Goal: Browse casually: Explore the website without a specific task or goal

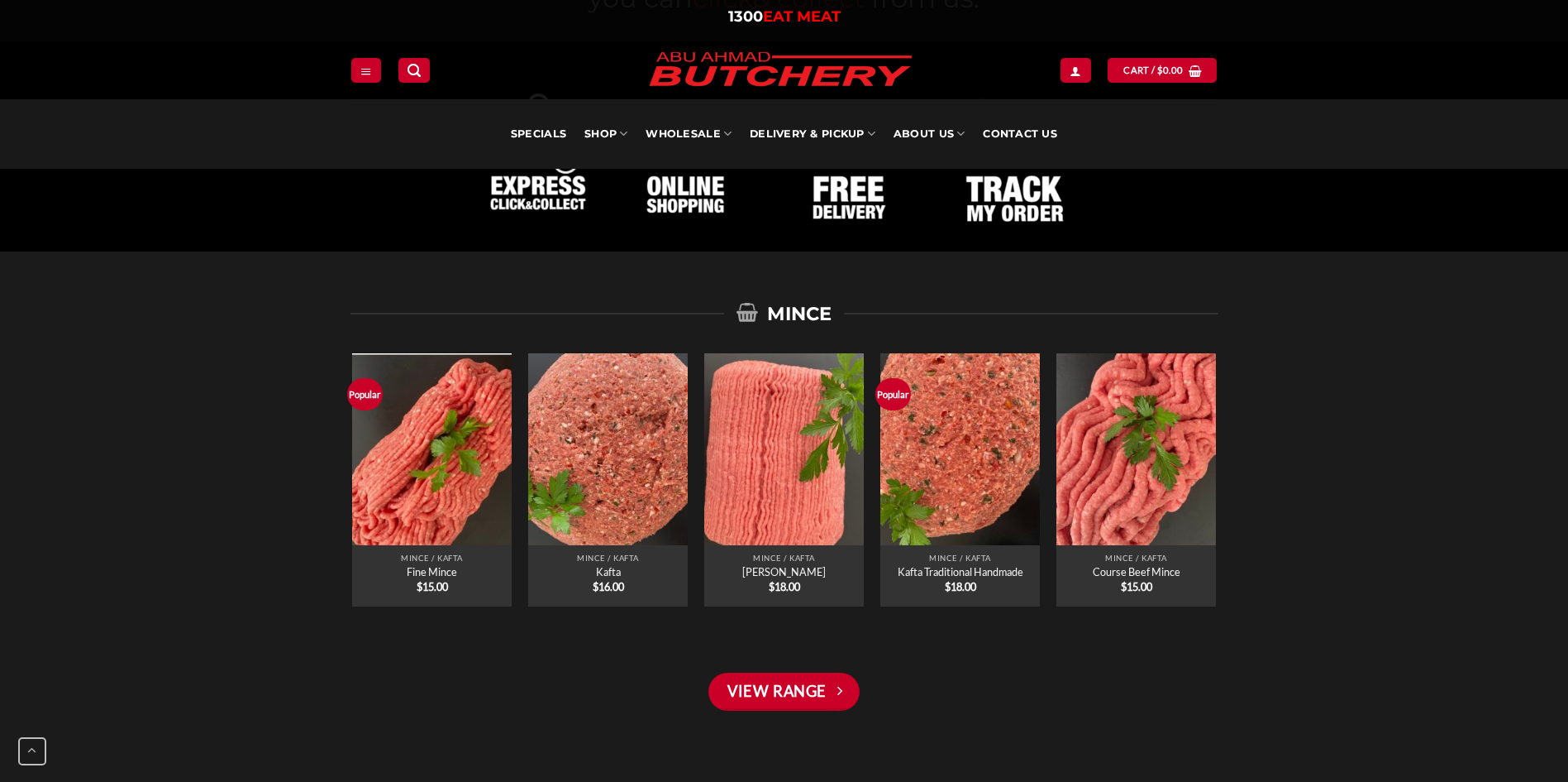
scroll to position [1240, 0]
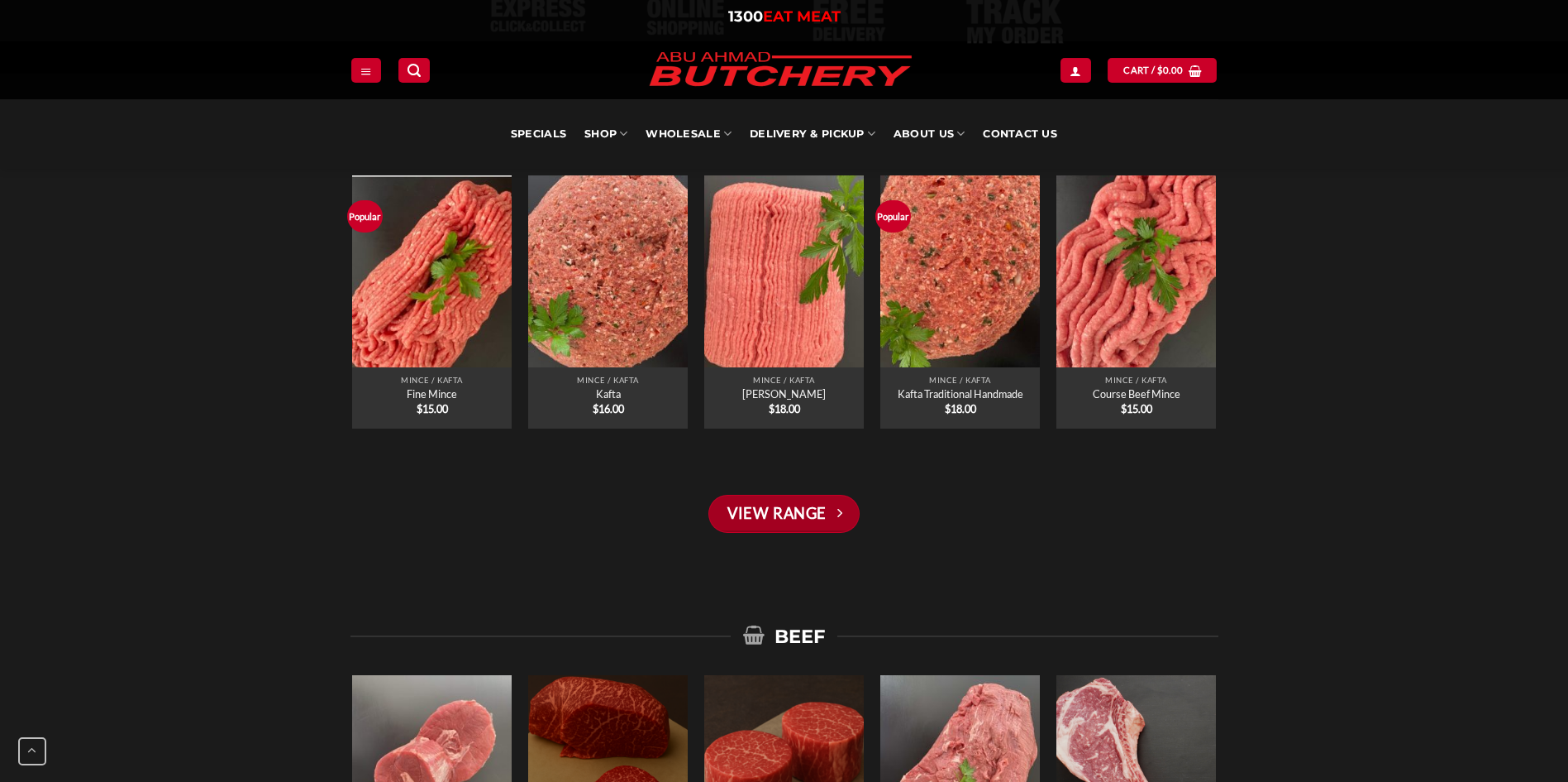
click at [805, 512] on link "View Range" at bounding box center [784, 514] width 150 height 39
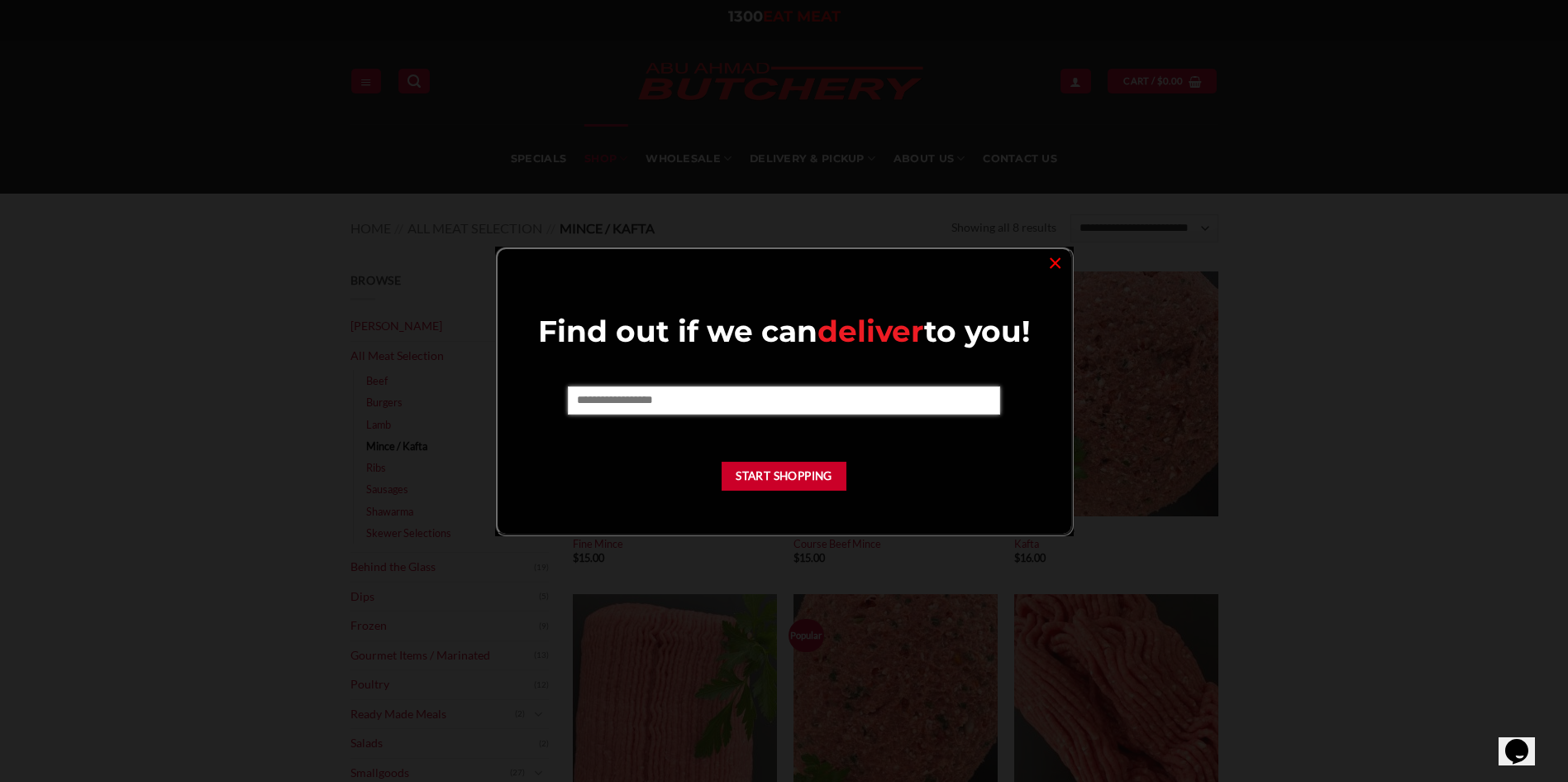
click at [609, 401] on input "text" at bounding box center [784, 400] width 432 height 28
type input "****"
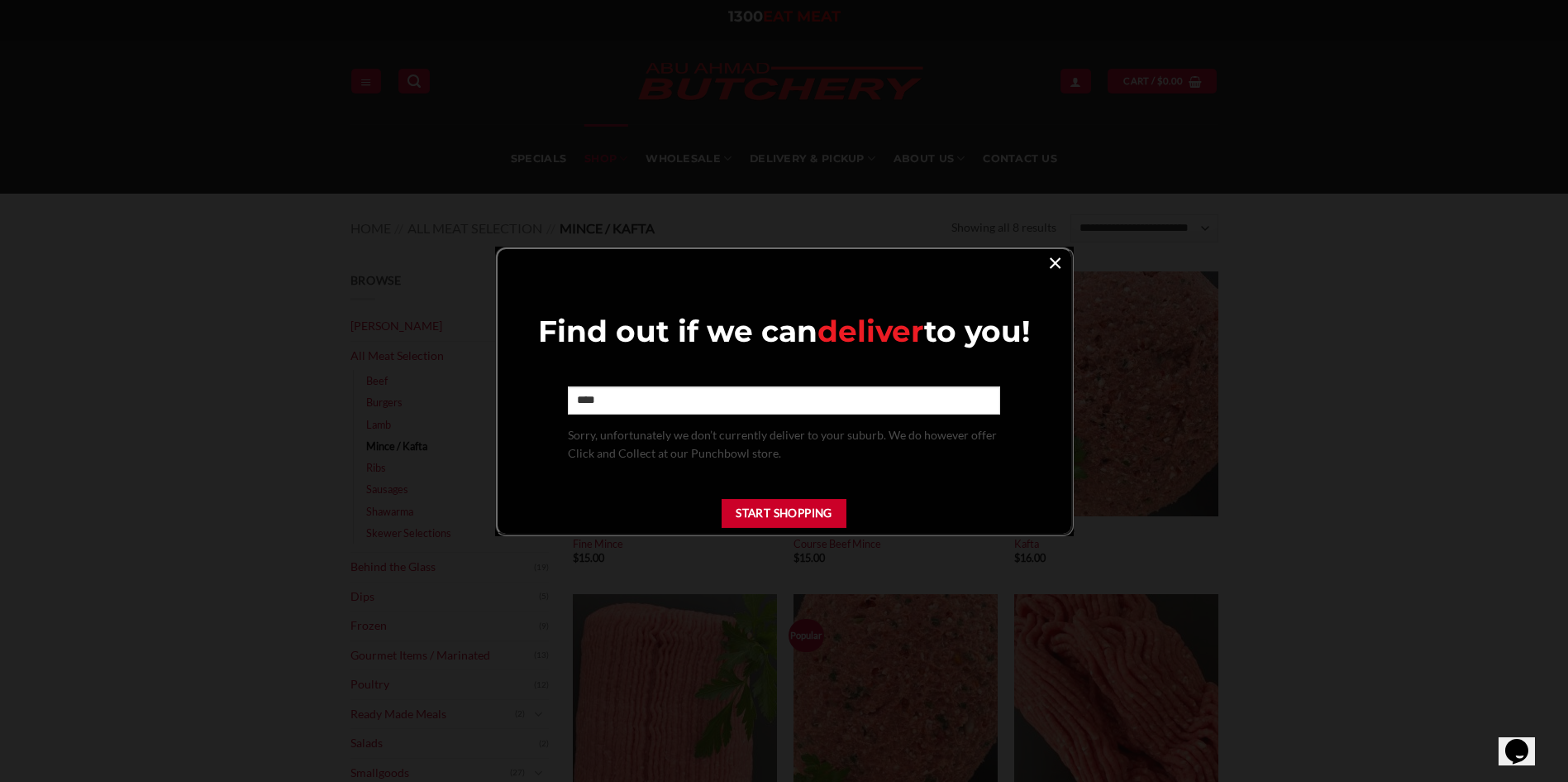
click at [1056, 261] on link "×" at bounding box center [1055, 261] width 24 height 22
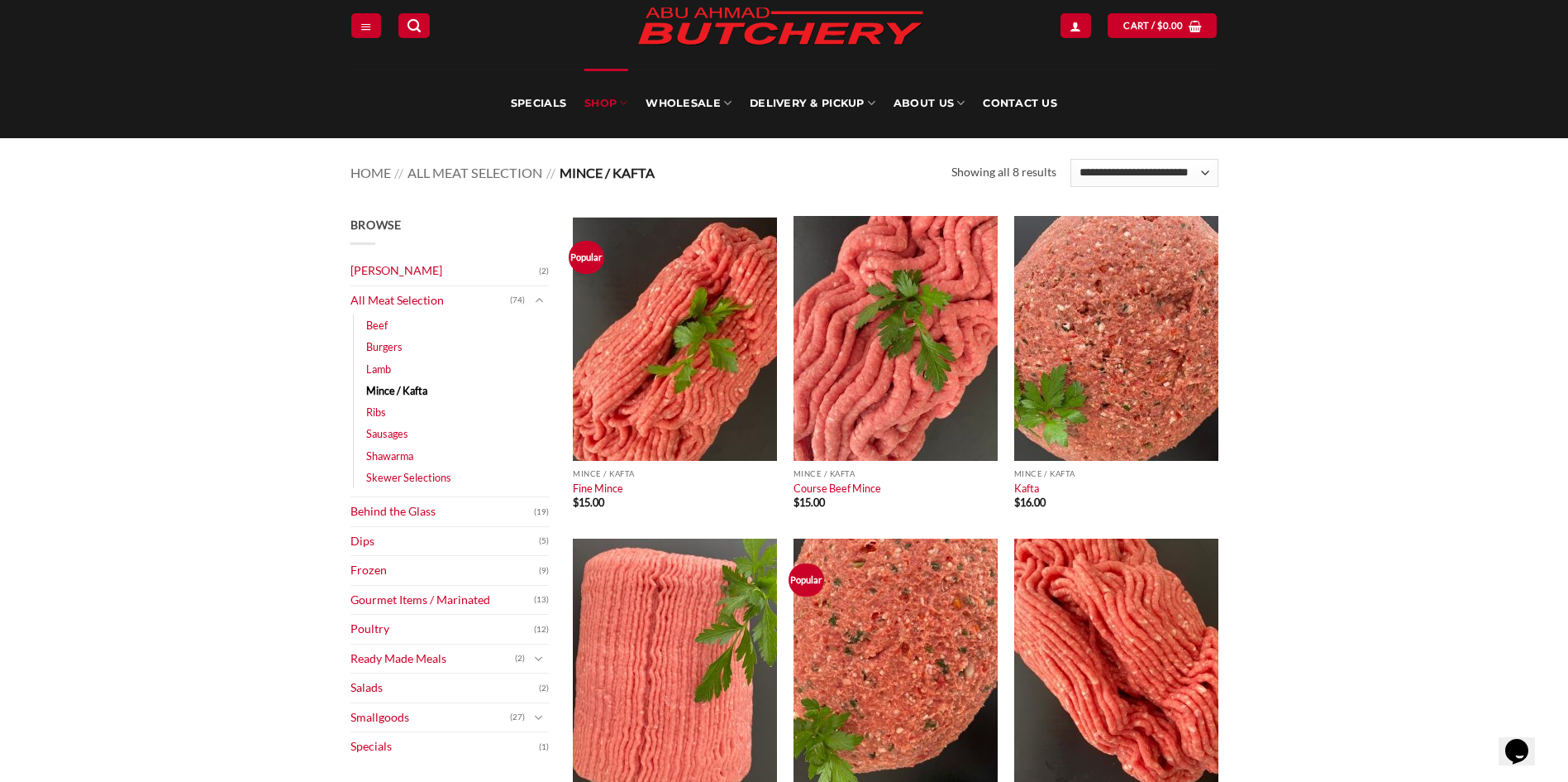
scroll to position [83, 0]
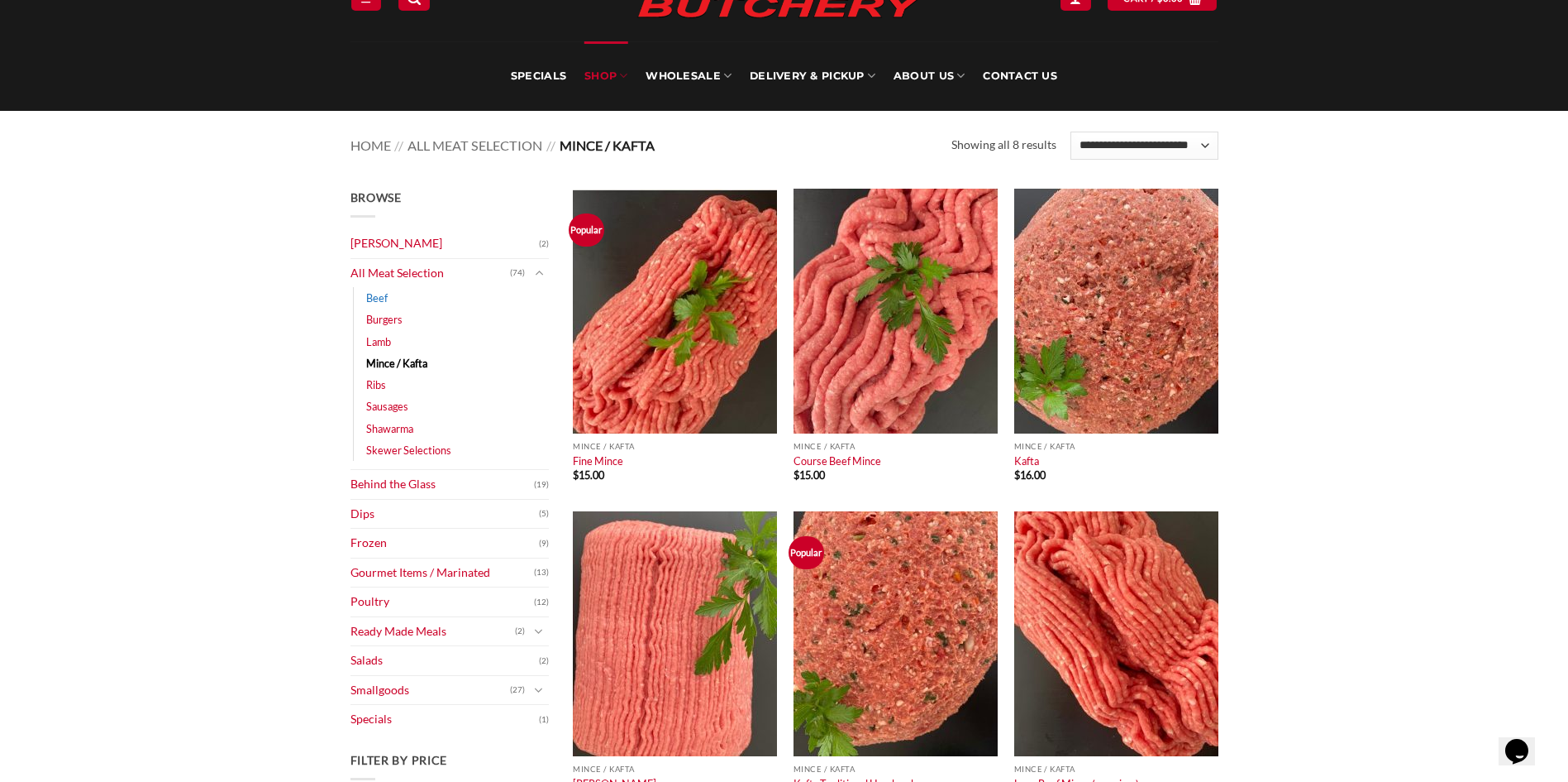
click at [374, 296] on link "Beef" at bounding box center [376, 298] width 21 height 21
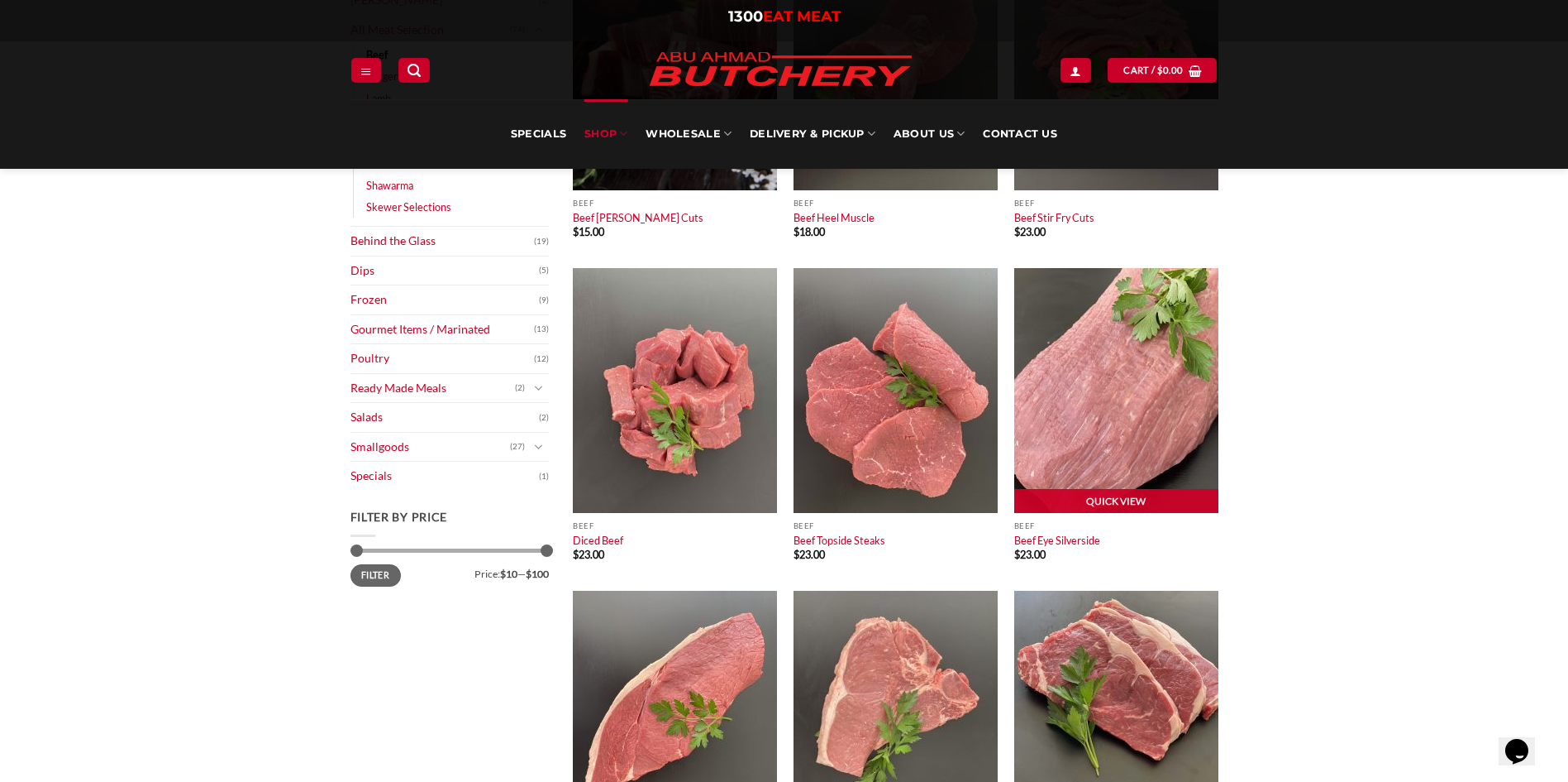
scroll to position [83, 0]
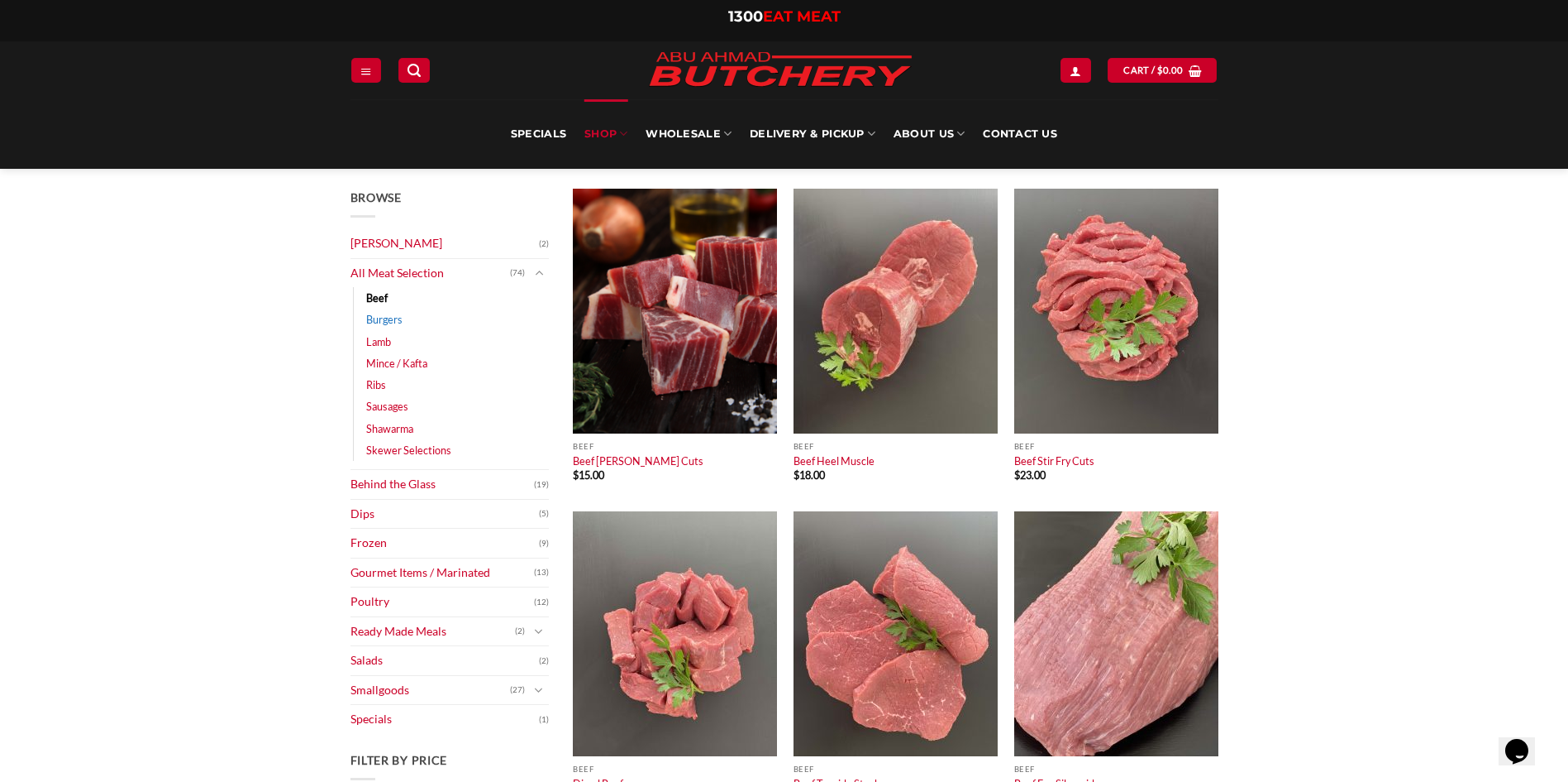
click at [390, 318] on link "Burgers" at bounding box center [384, 319] width 37 height 21
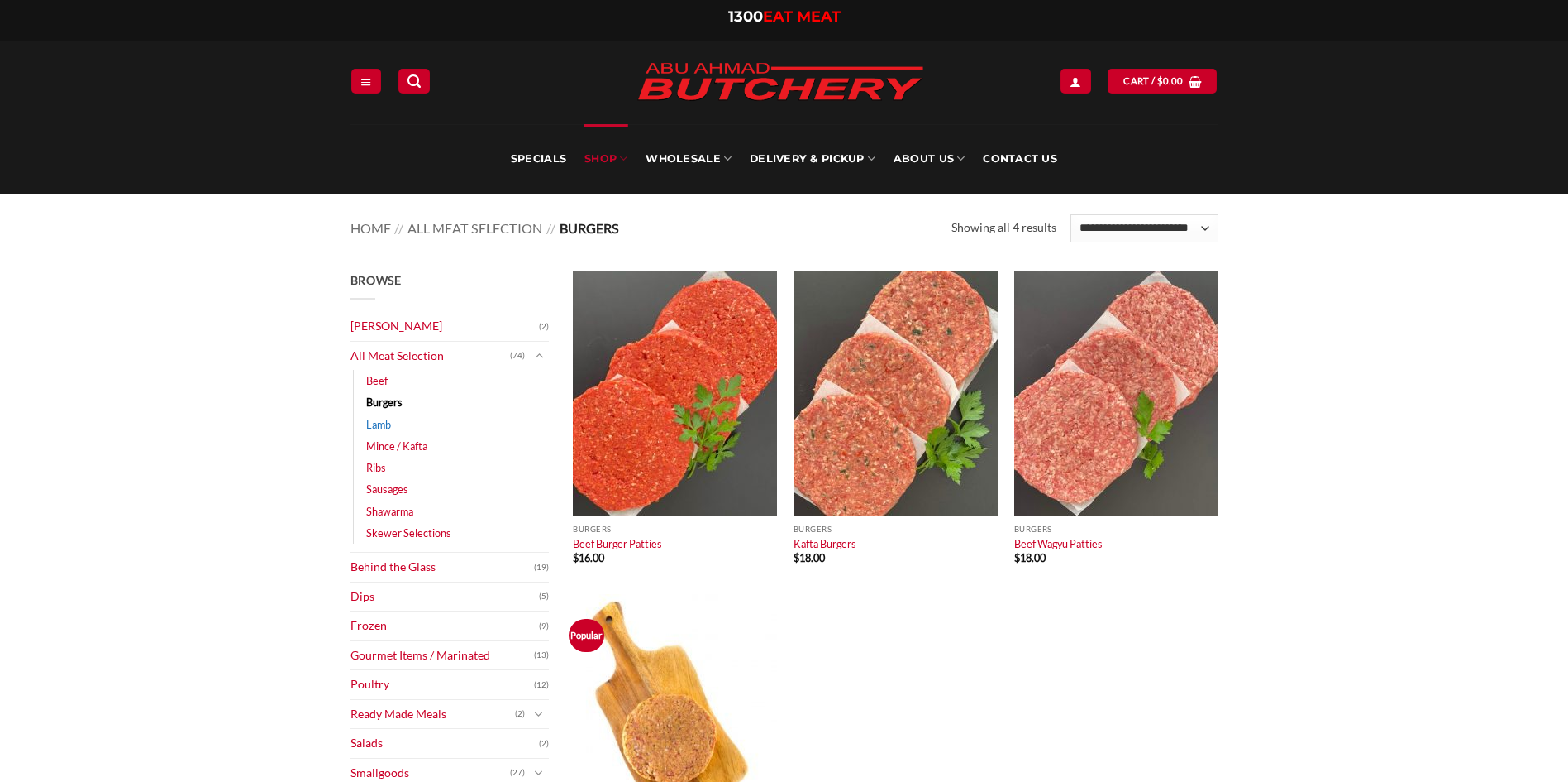
click at [388, 425] on link "Lamb" at bounding box center [378, 424] width 25 height 21
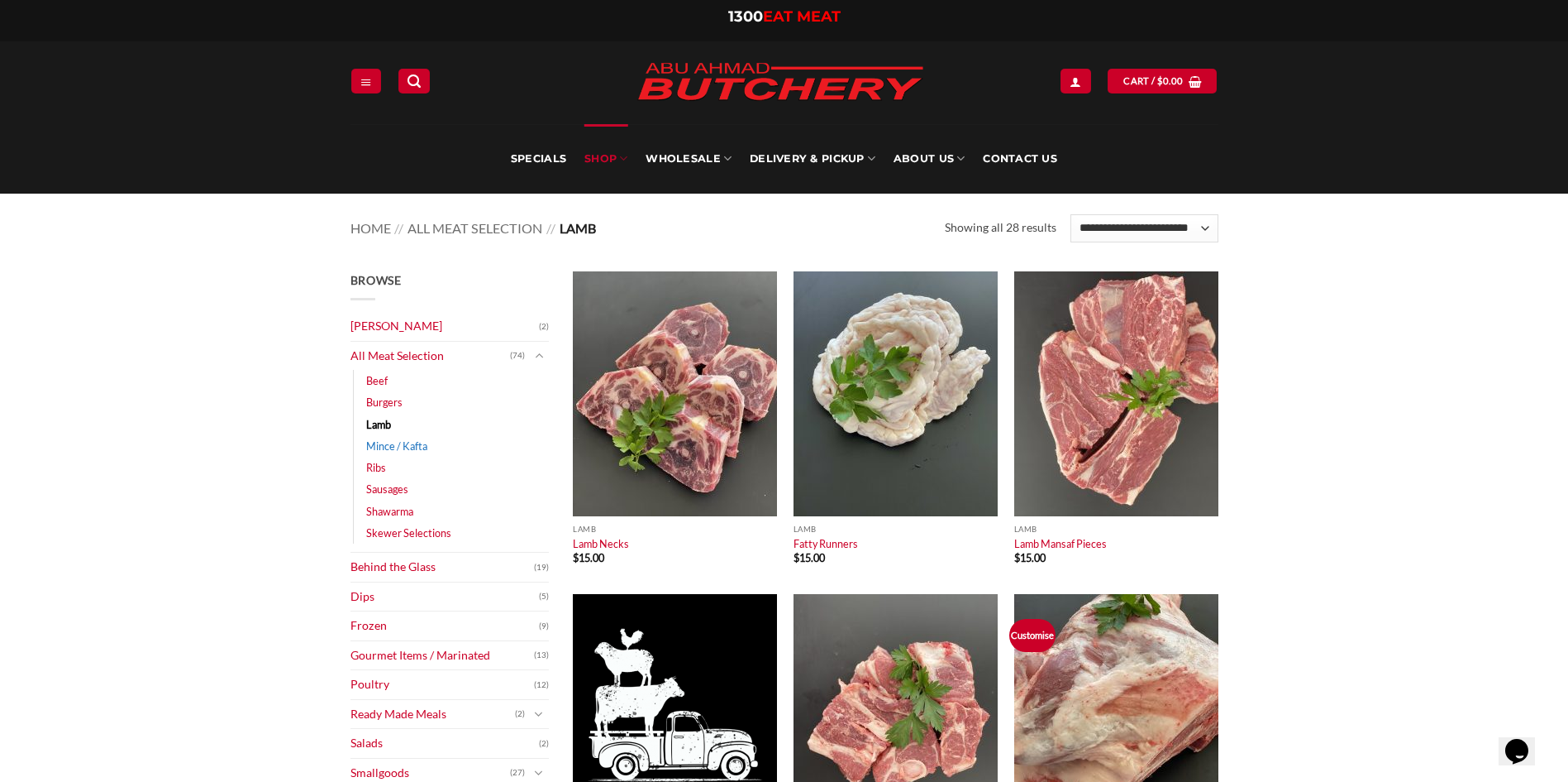
click at [401, 443] on link "Mince / Kafta" at bounding box center [397, 446] width 62 height 21
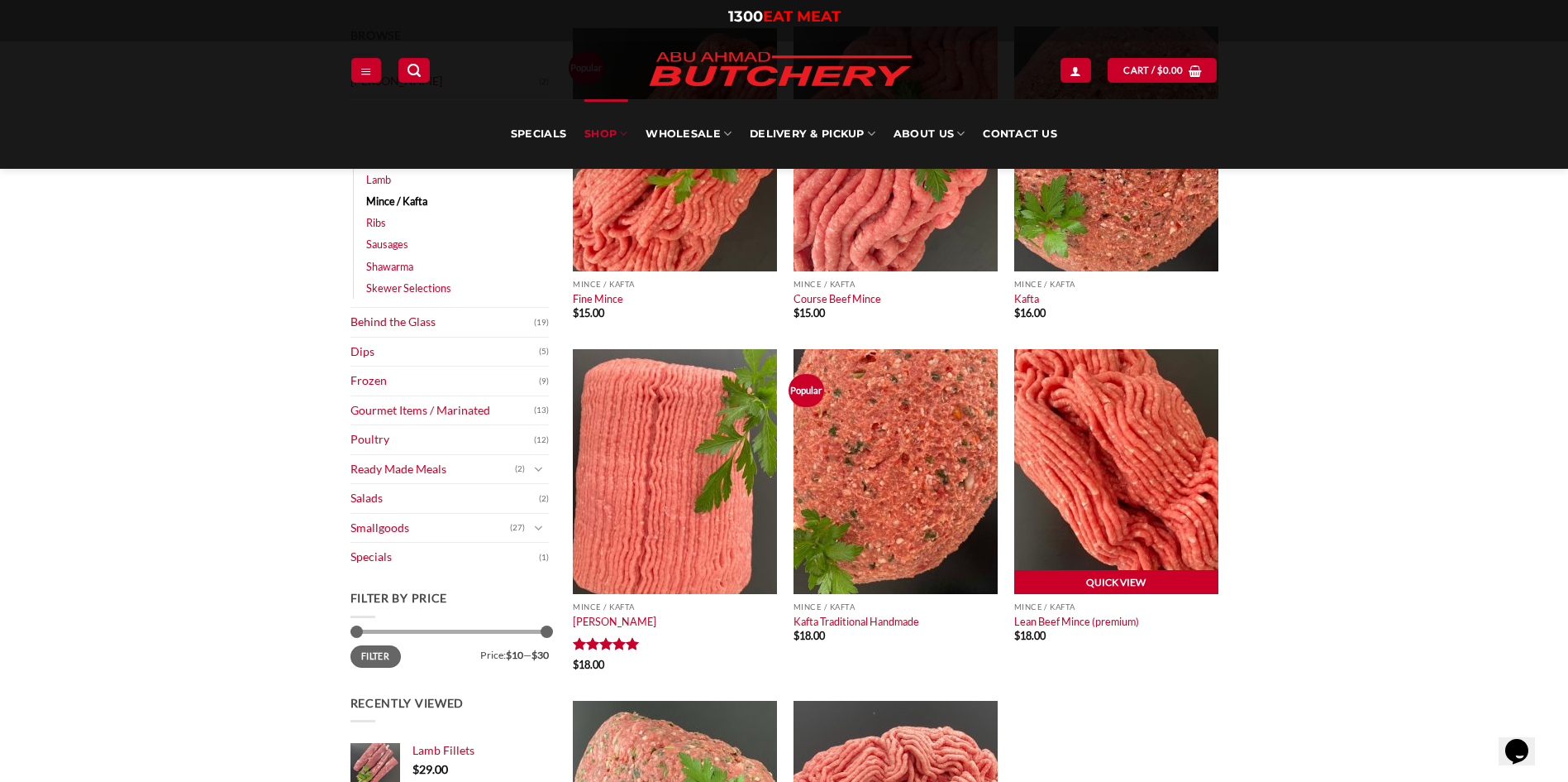
scroll to position [166, 0]
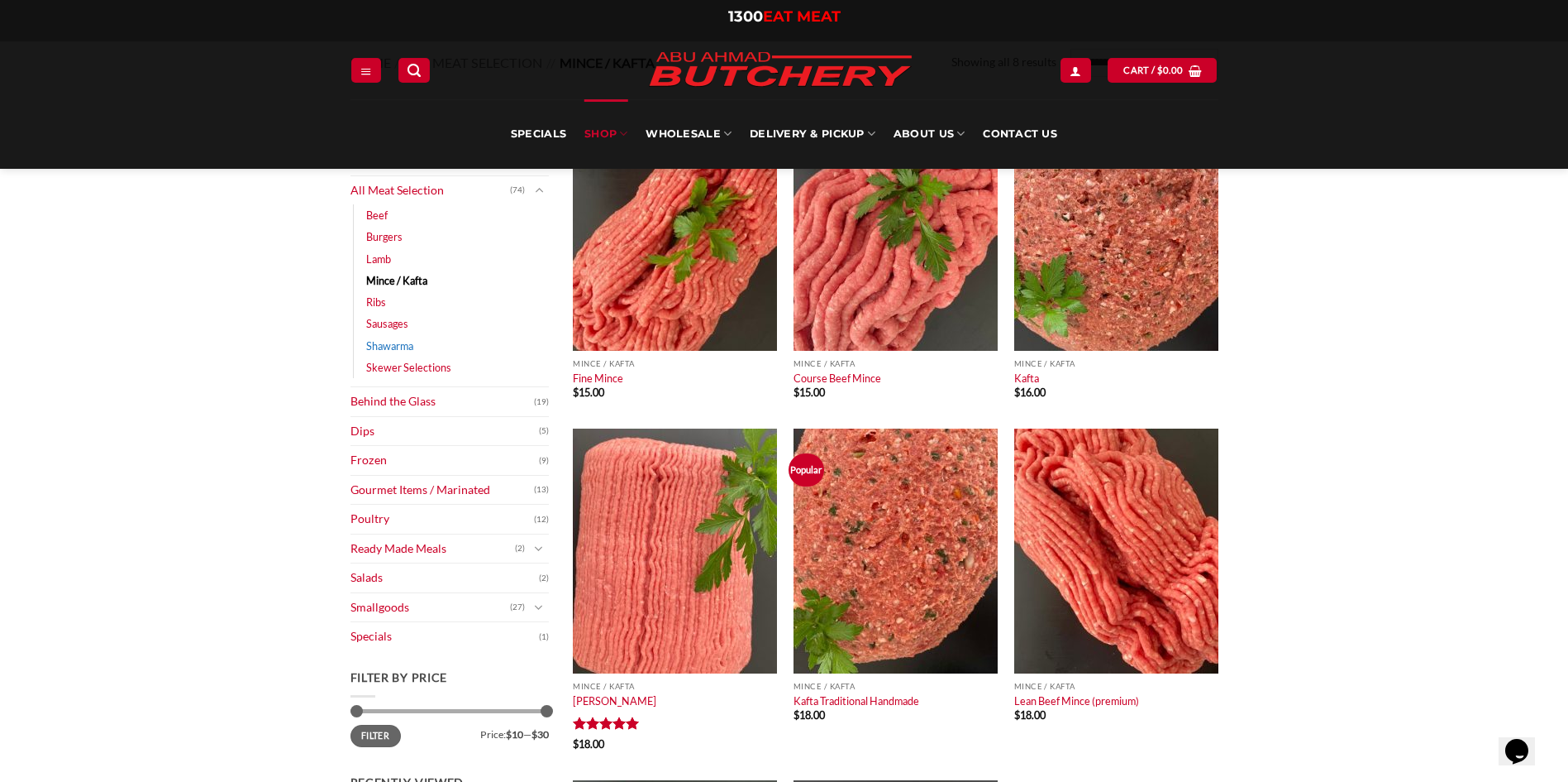
click at [394, 343] on link "Shawarma" at bounding box center [389, 346] width 47 height 21
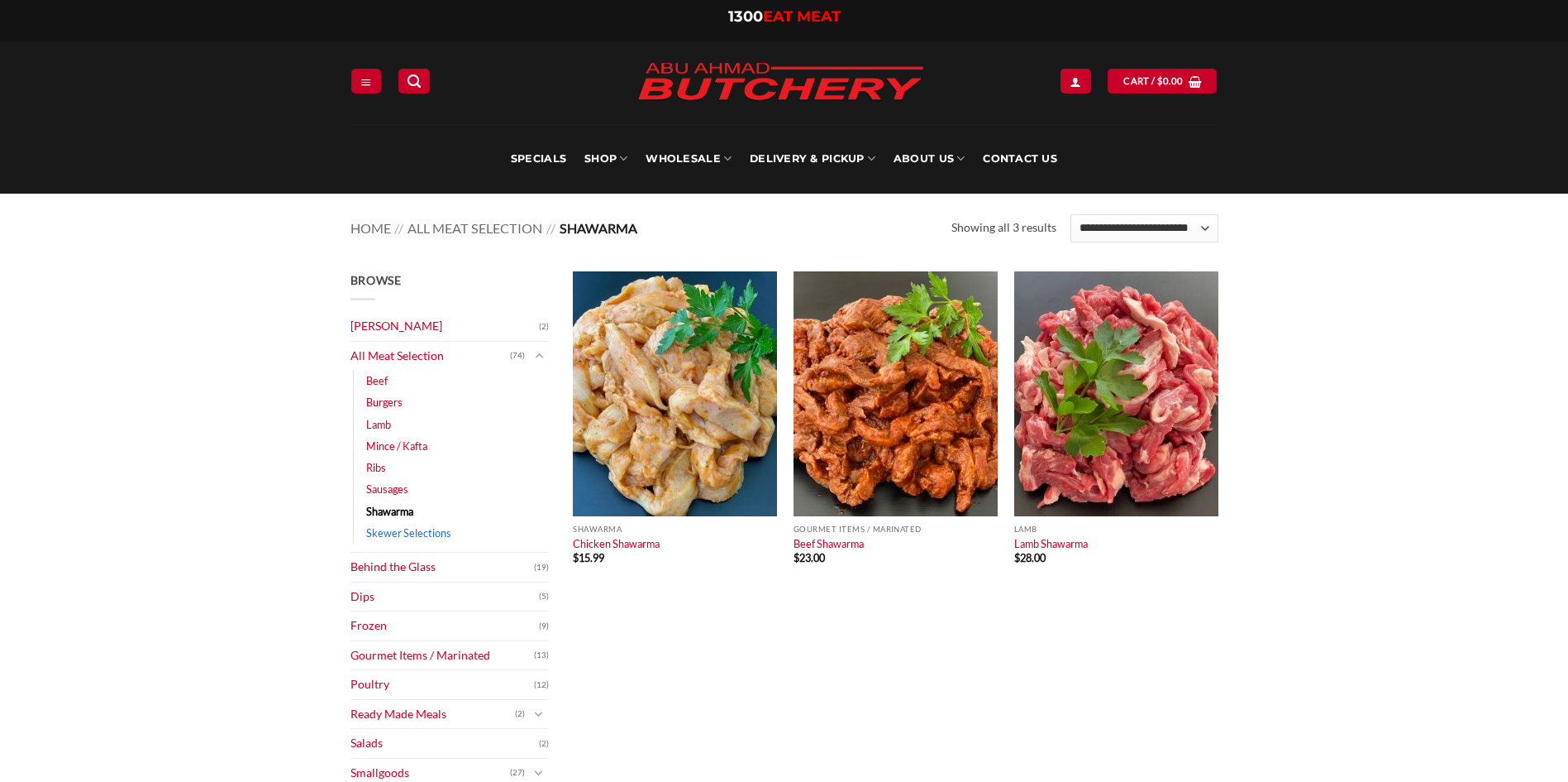
click at [412, 531] on link "Skewer Selections" at bounding box center [408, 533] width 85 height 21
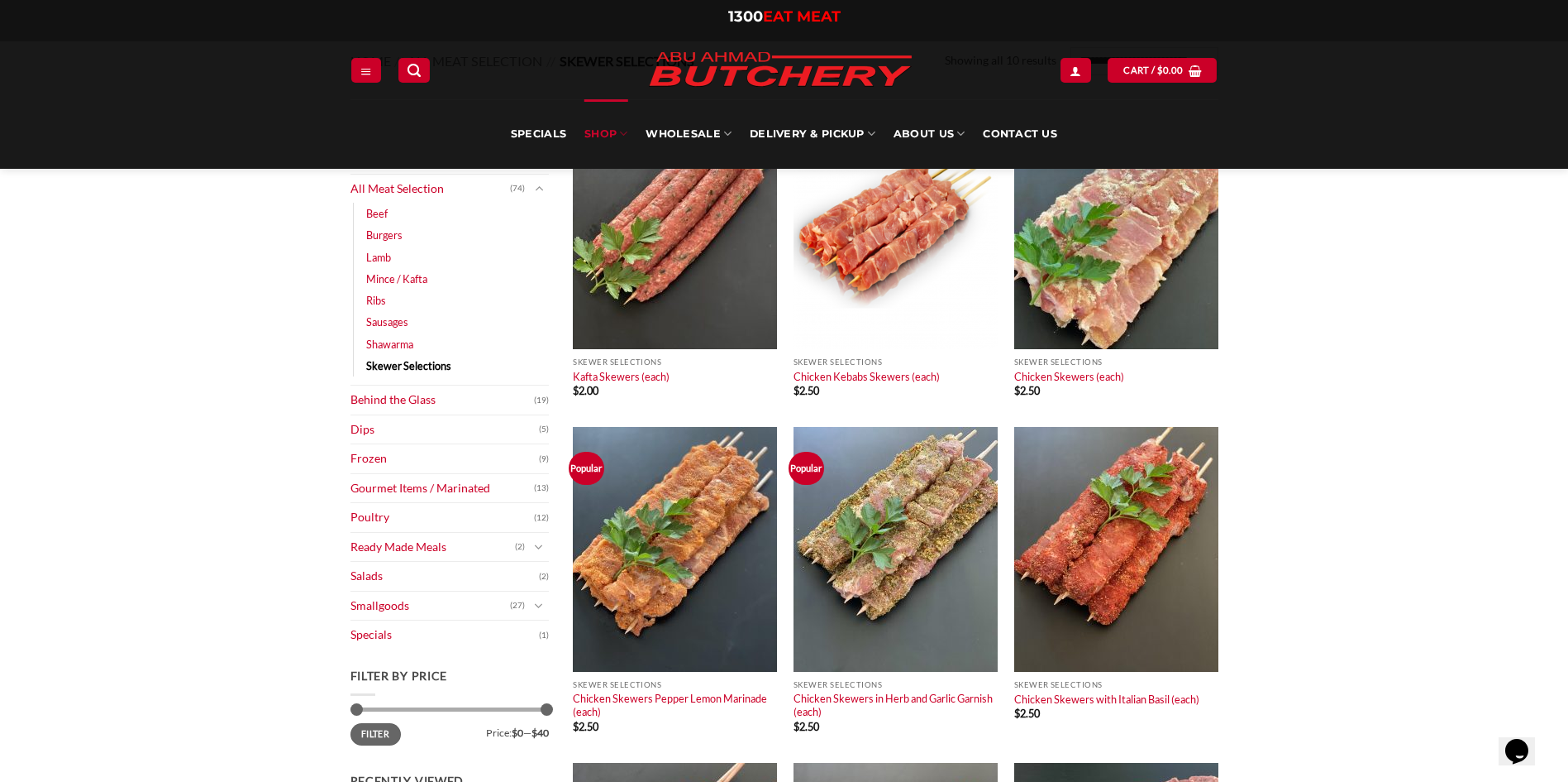
scroll to position [166, 0]
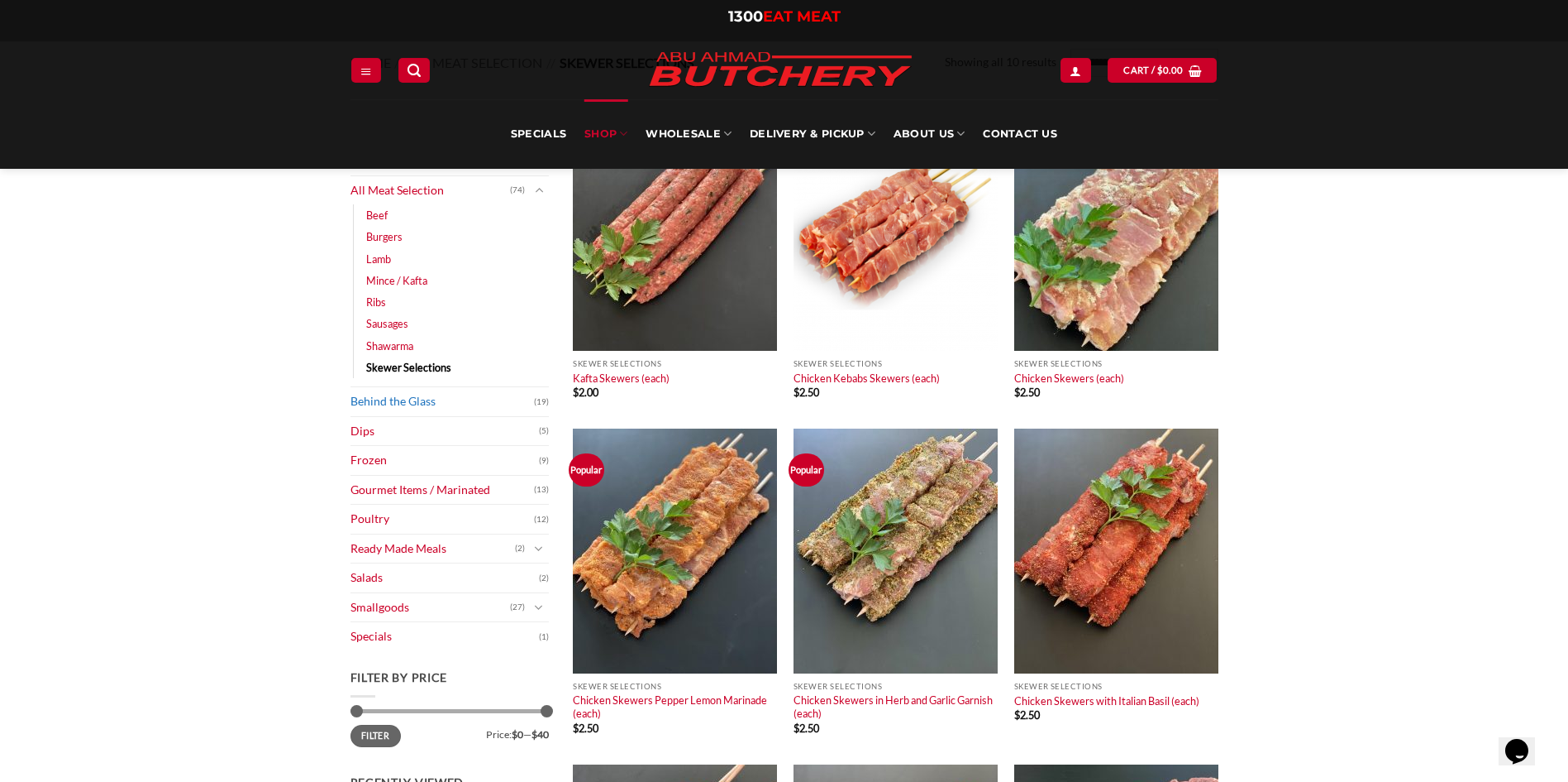
click at [407, 398] on link "Behind the Glass" at bounding box center [442, 402] width 184 height 29
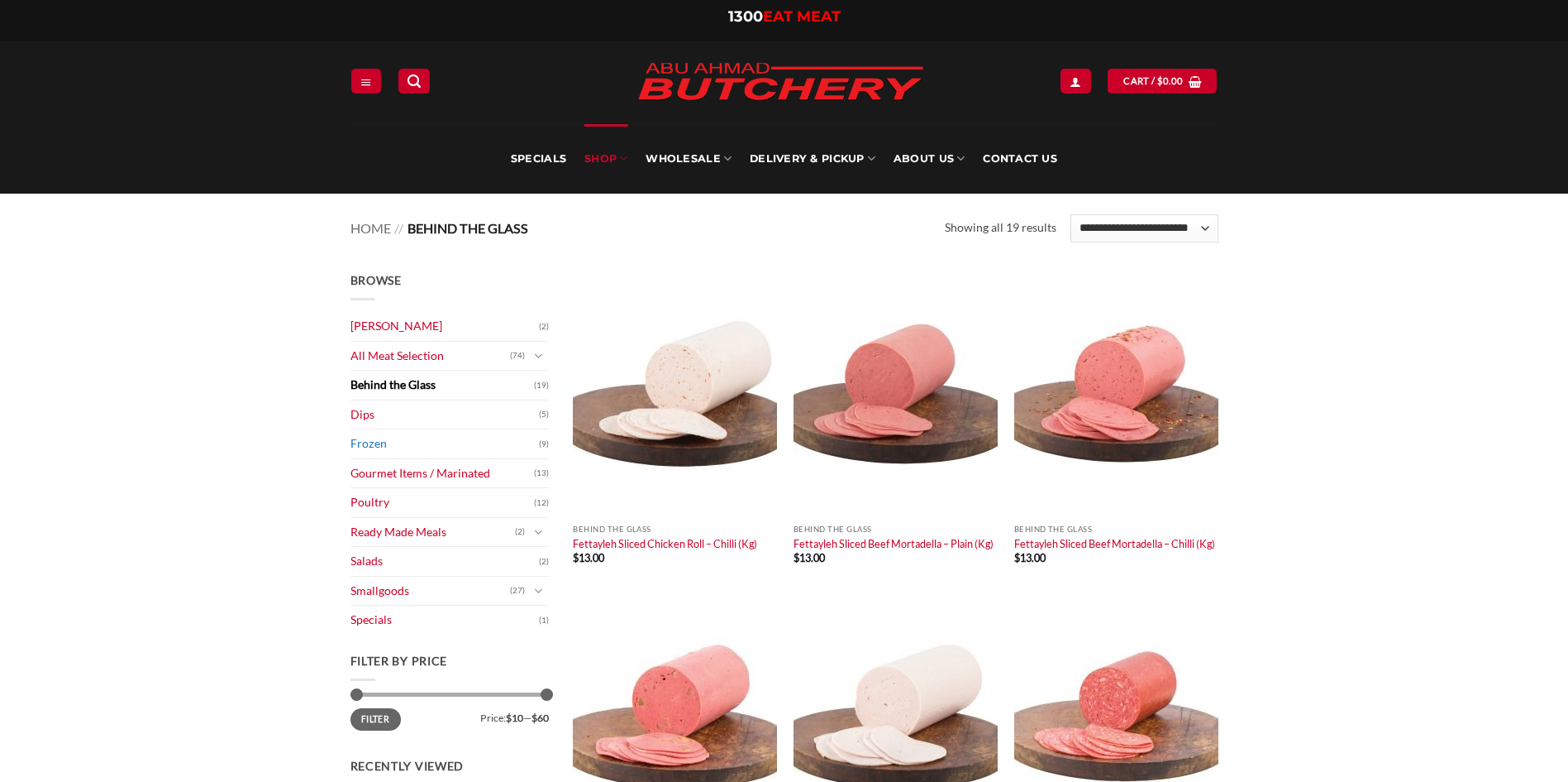
click at [363, 438] on link "Frozen" at bounding box center [445, 444] width 189 height 29
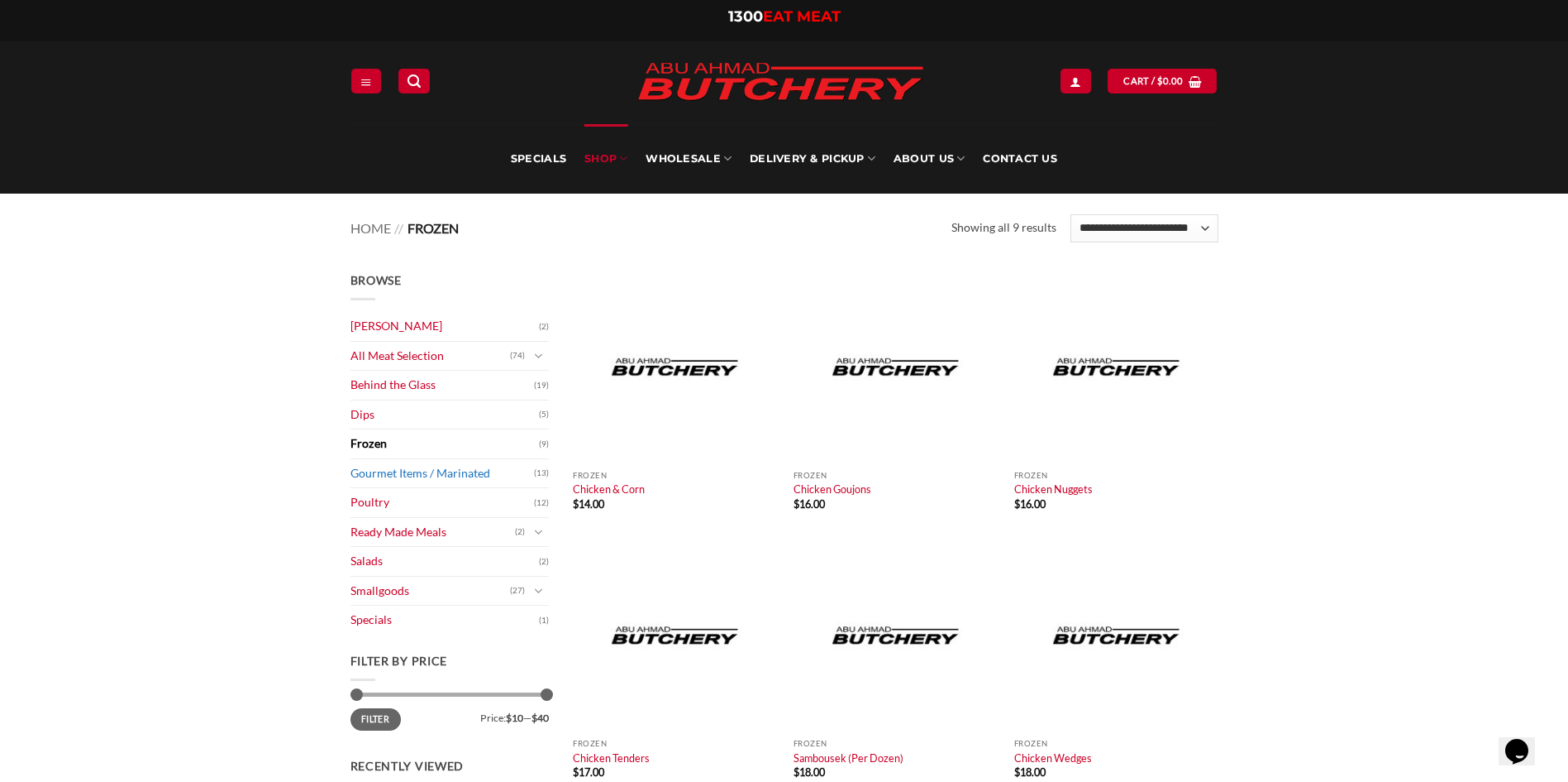
click at [457, 469] on link "Gourmet Items / Marinated" at bounding box center [442, 474] width 184 height 29
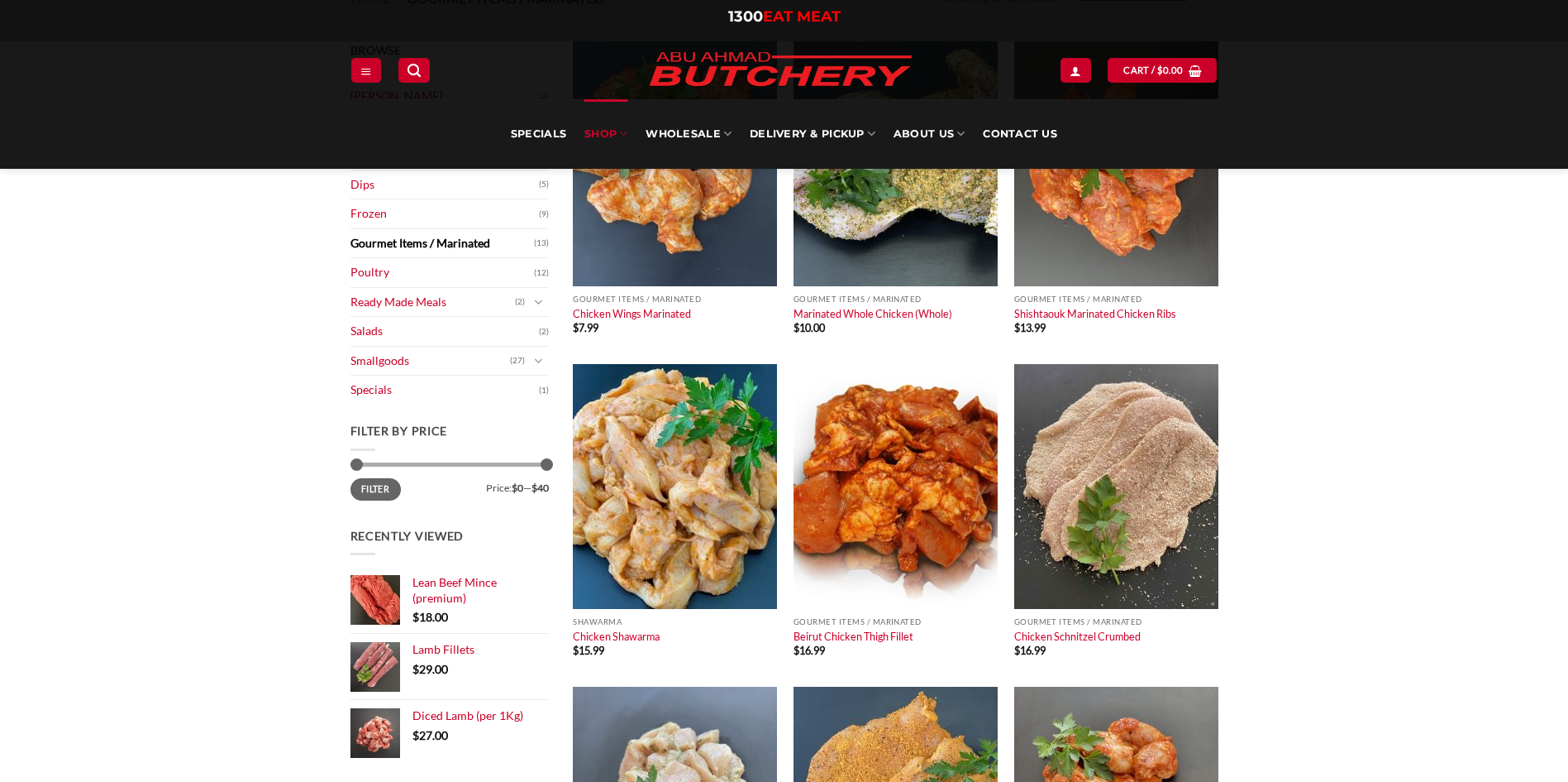
scroll to position [83, 0]
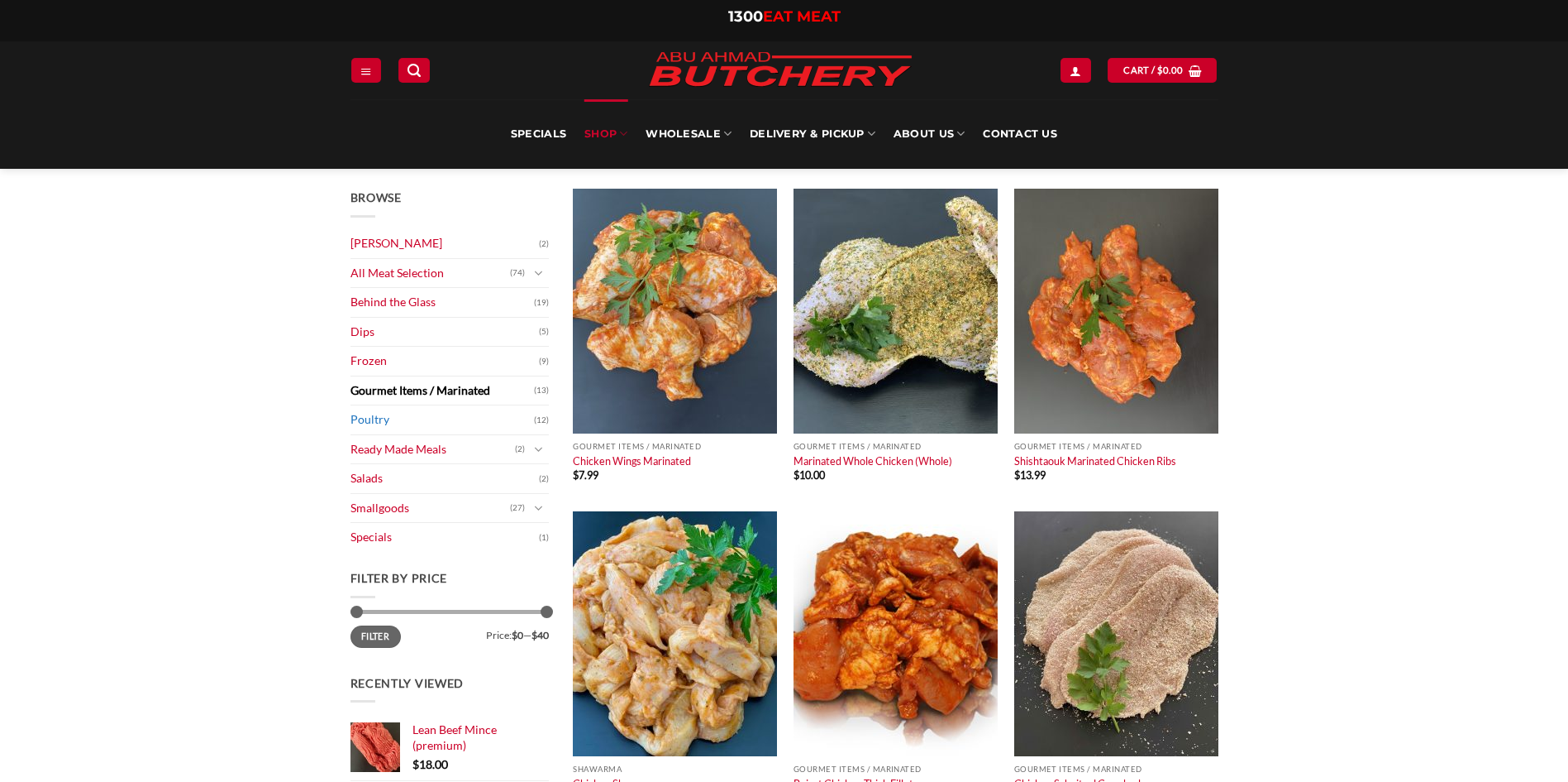
click at [372, 413] on link "Poultry" at bounding box center [442, 420] width 184 height 29
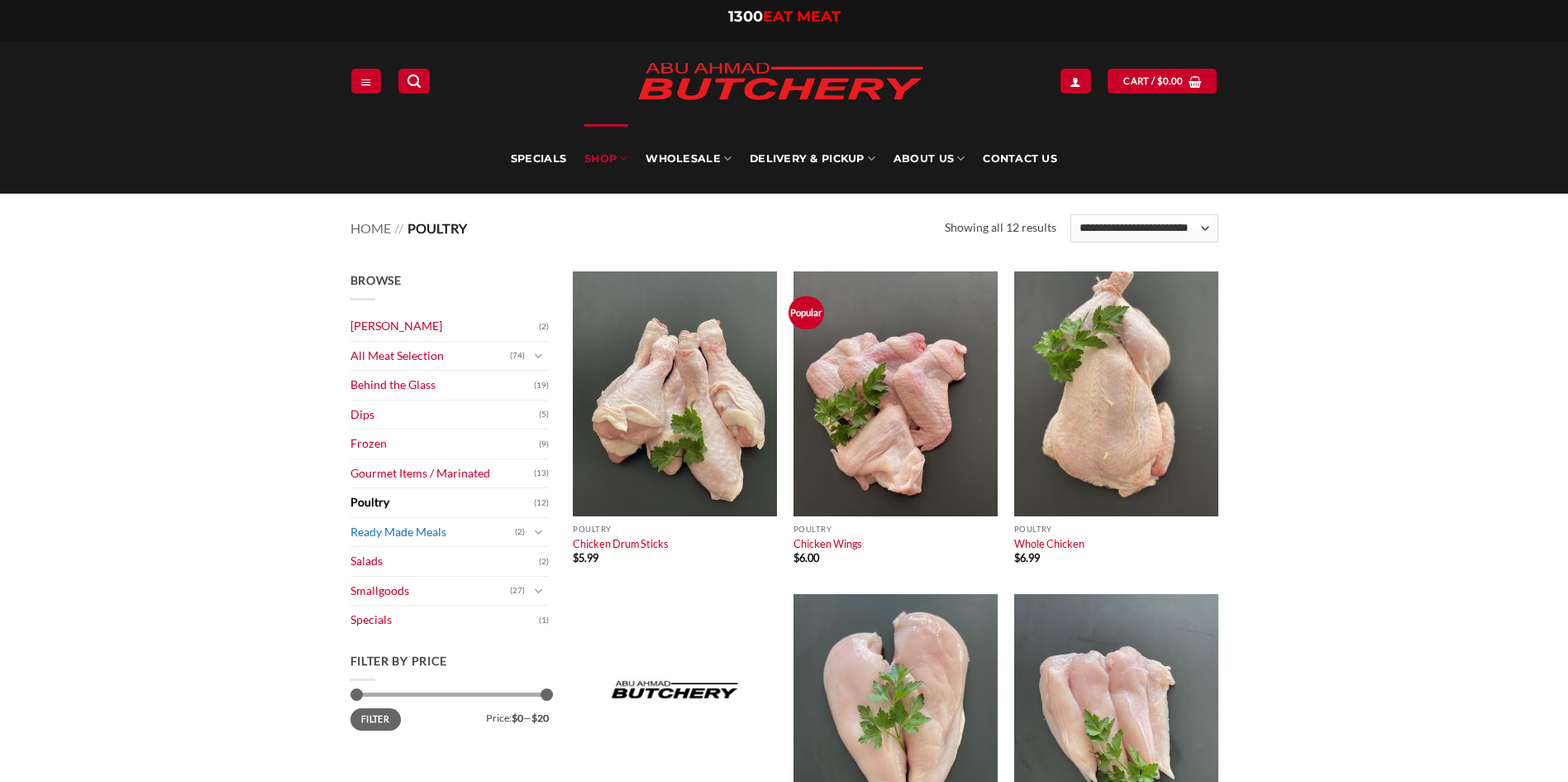
click at [390, 529] on link "Ready Made Meals" at bounding box center [432, 533] width 165 height 29
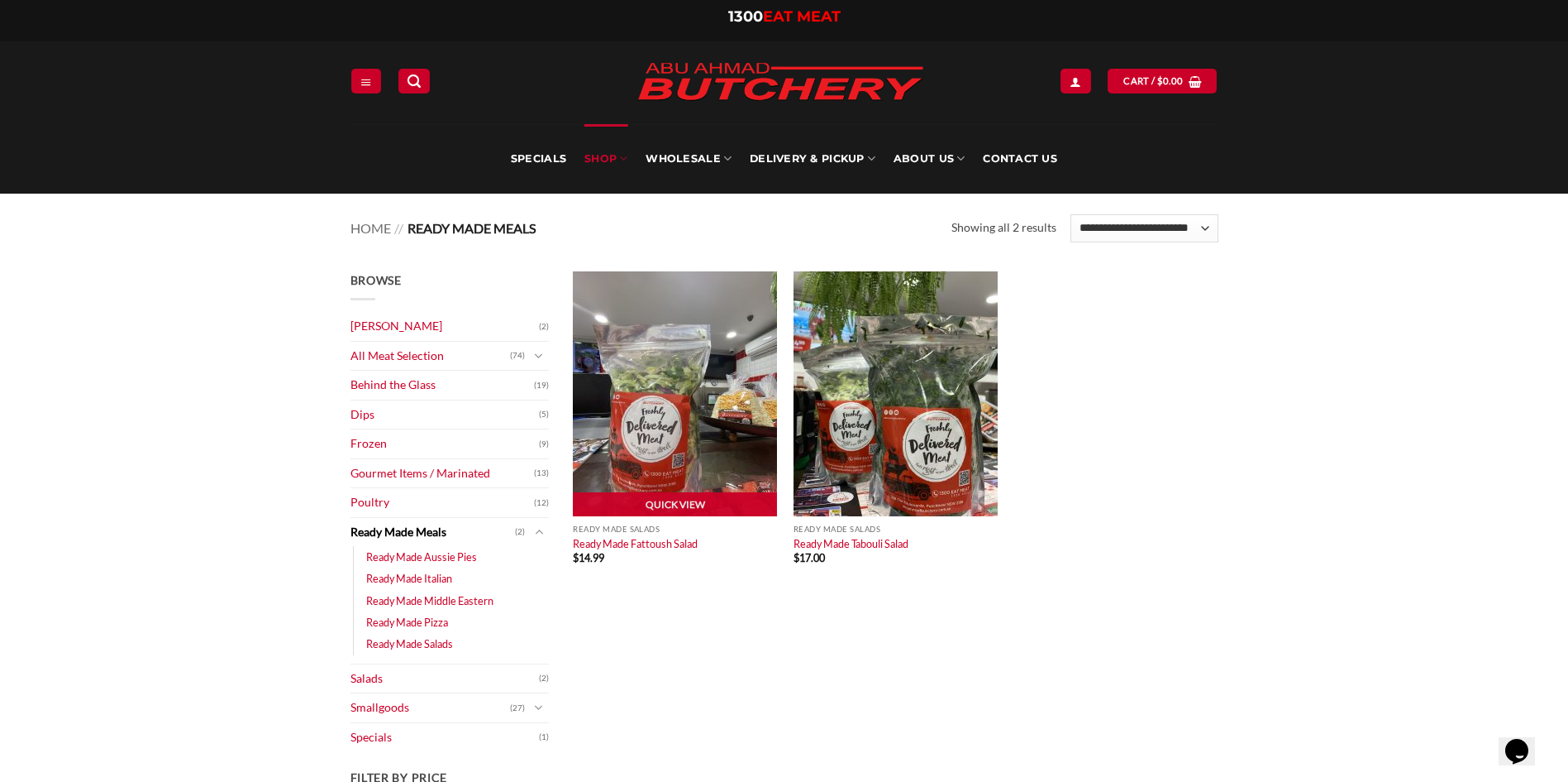
click at [700, 395] on img at bounding box center [675, 394] width 204 height 245
click at [673, 450] on img at bounding box center [675, 394] width 204 height 245
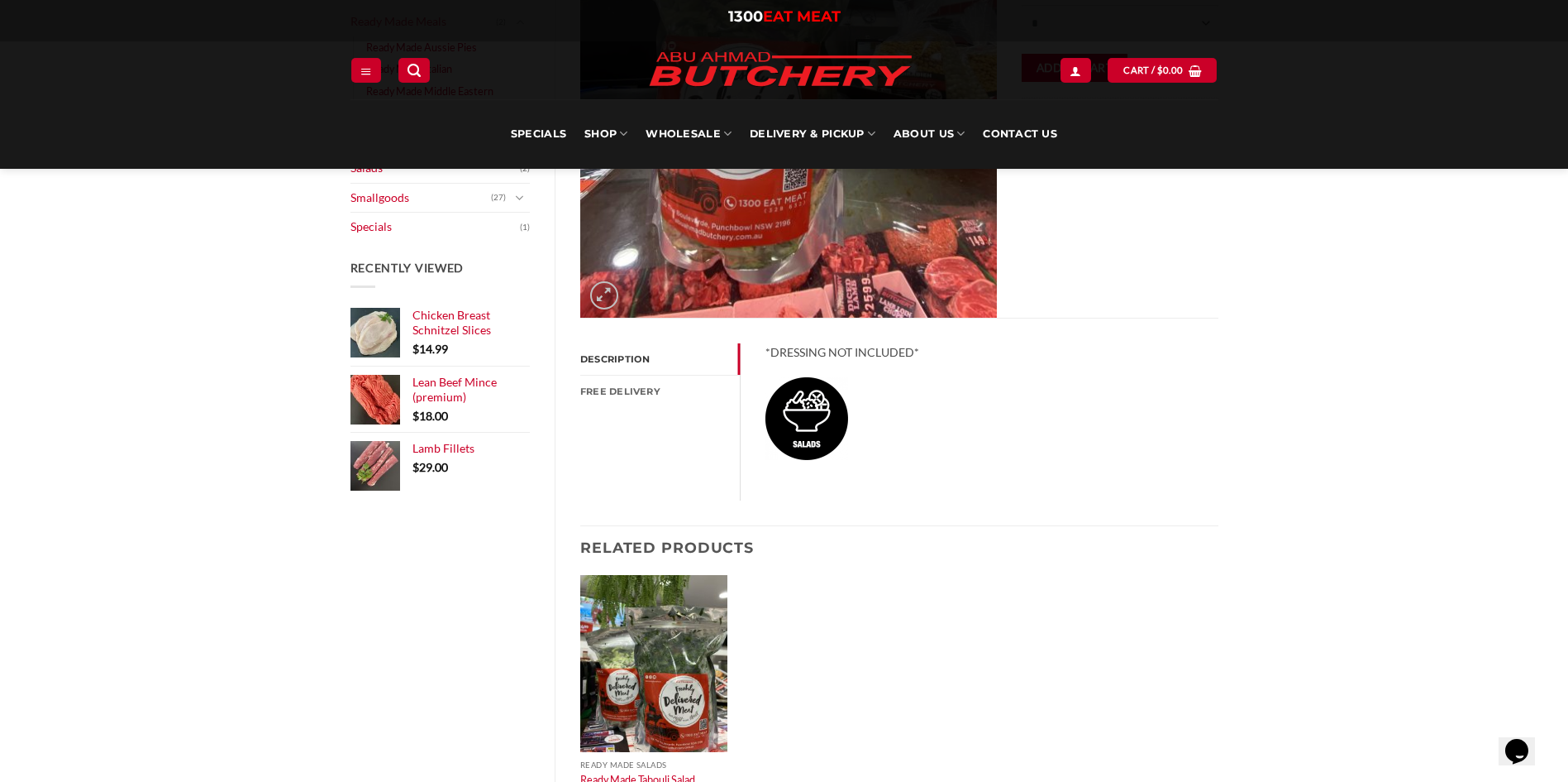
scroll to position [496, 0]
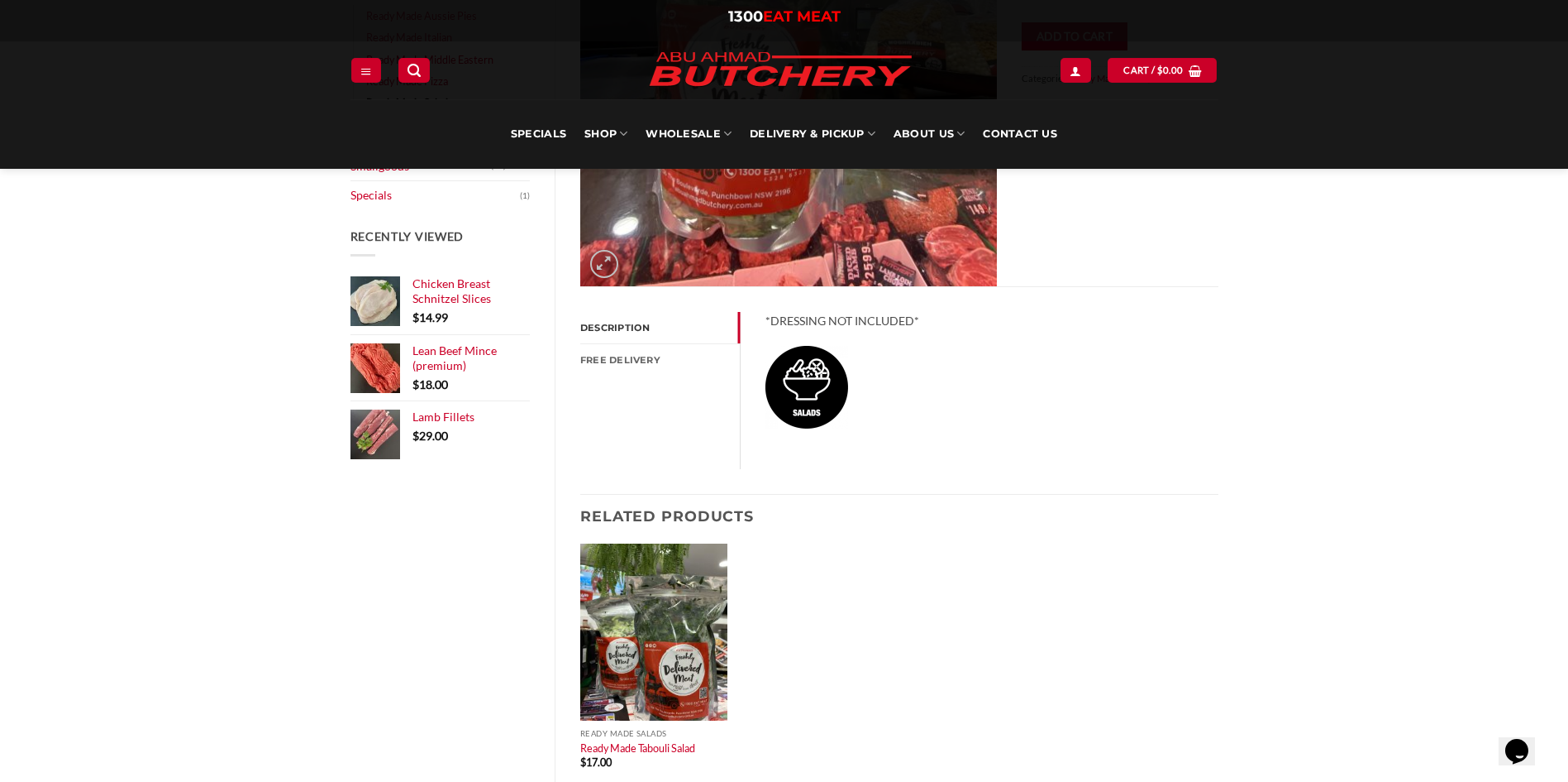
click at [623, 323] on link "Description" at bounding box center [660, 327] width 160 height 32
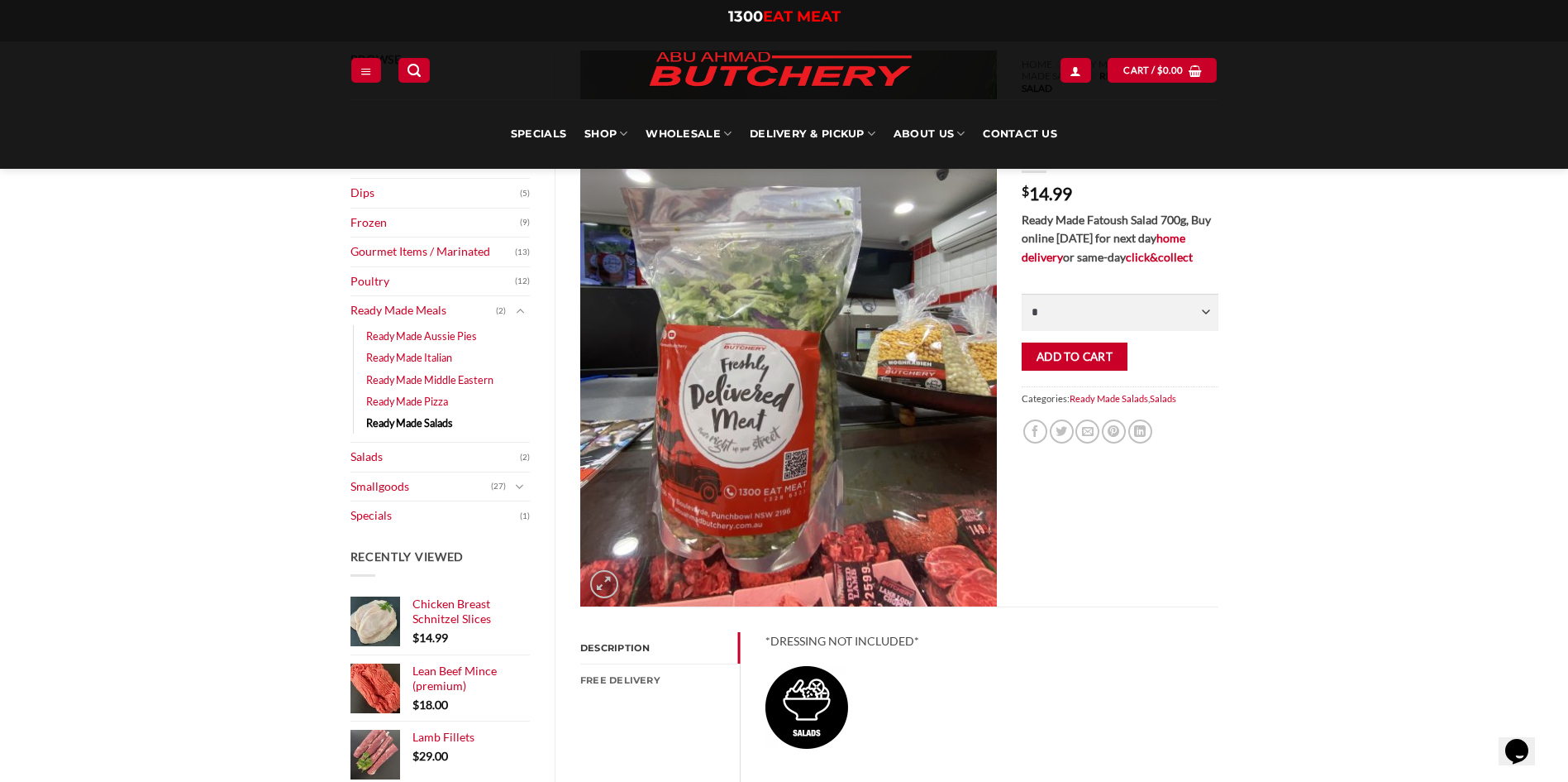
scroll to position [166, 0]
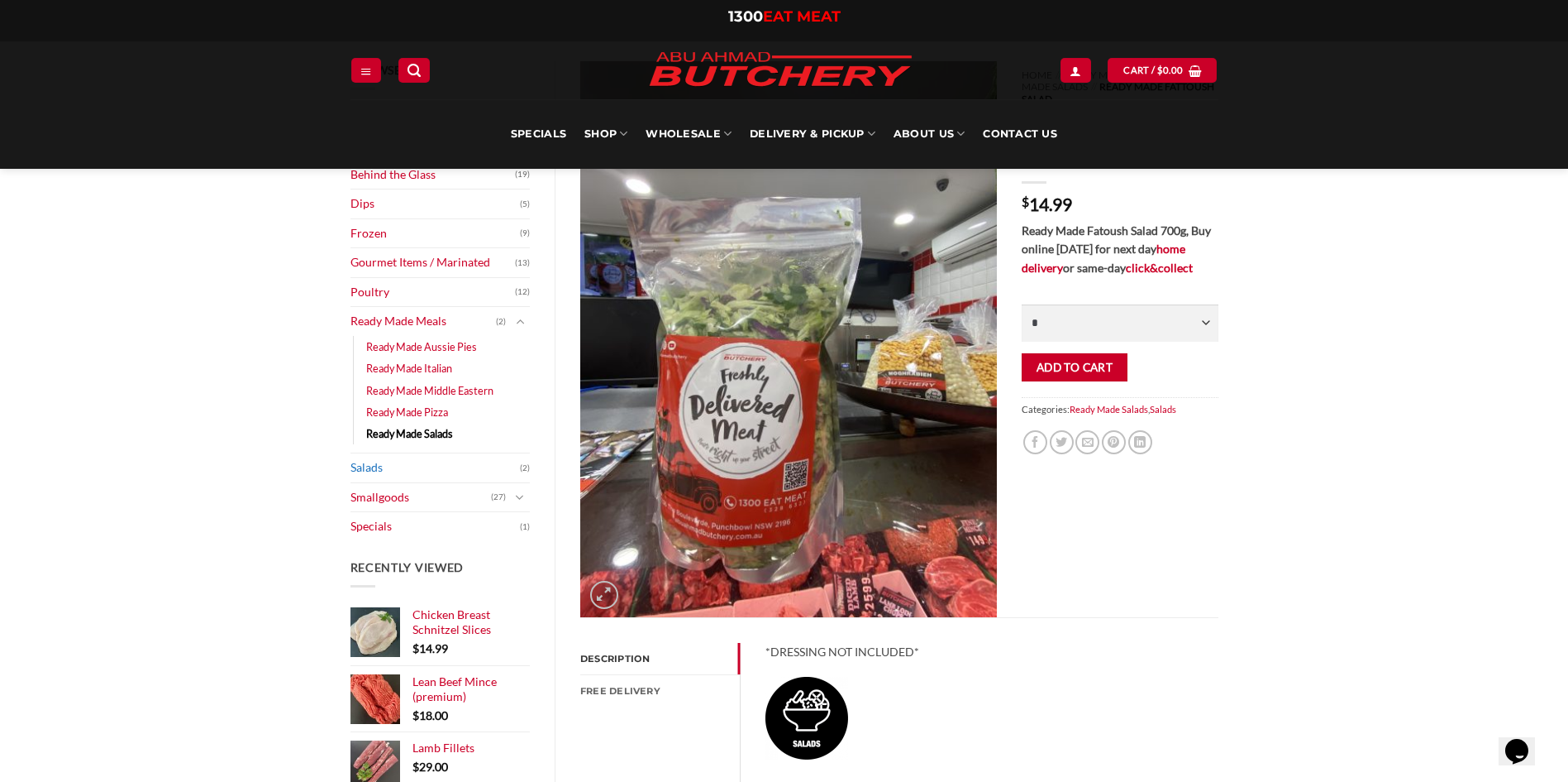
click at [367, 466] on link "Salads" at bounding box center [435, 468] width 170 height 29
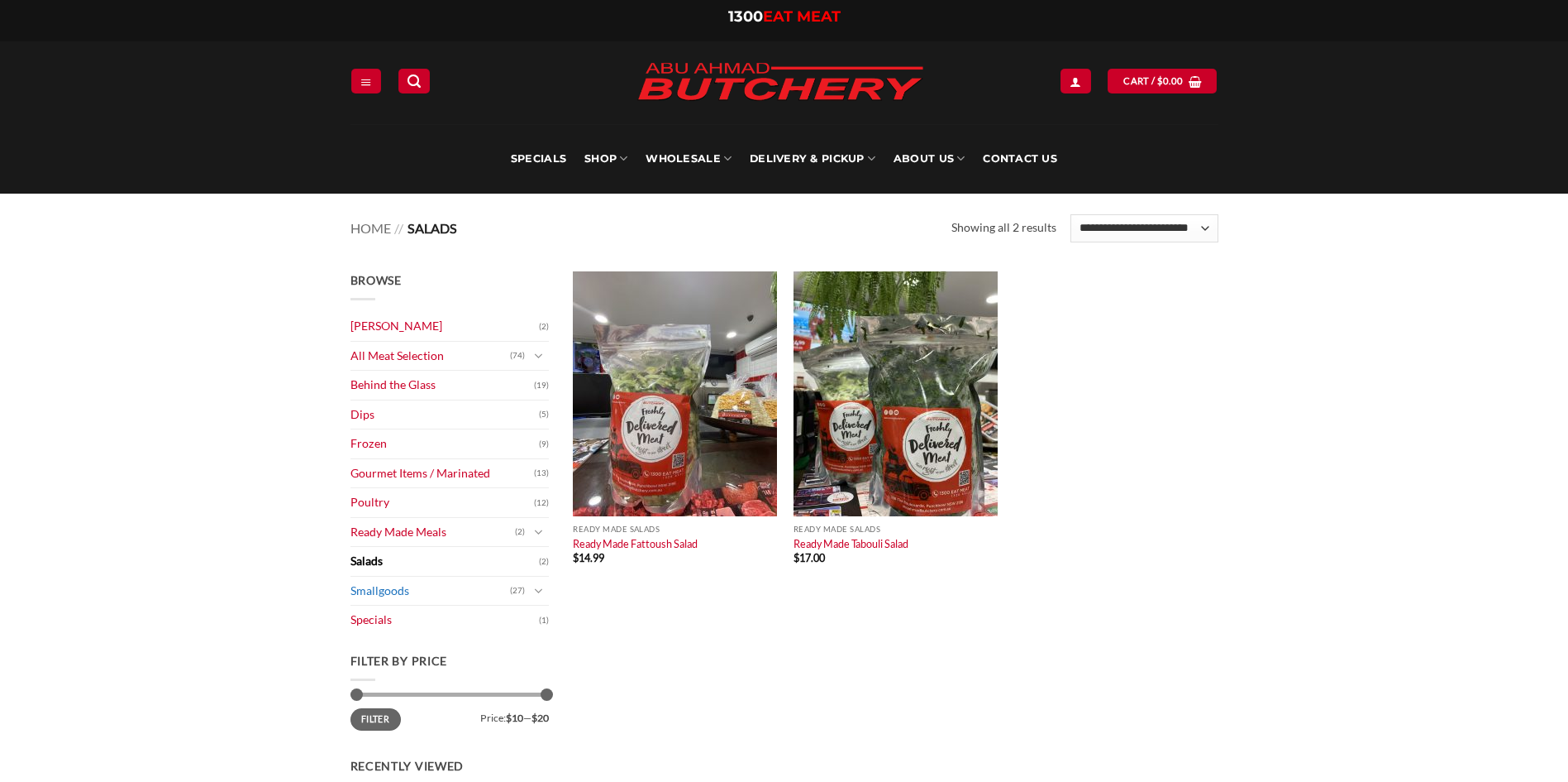
click at [382, 588] on link "Smallgoods" at bounding box center [430, 591] width 160 height 29
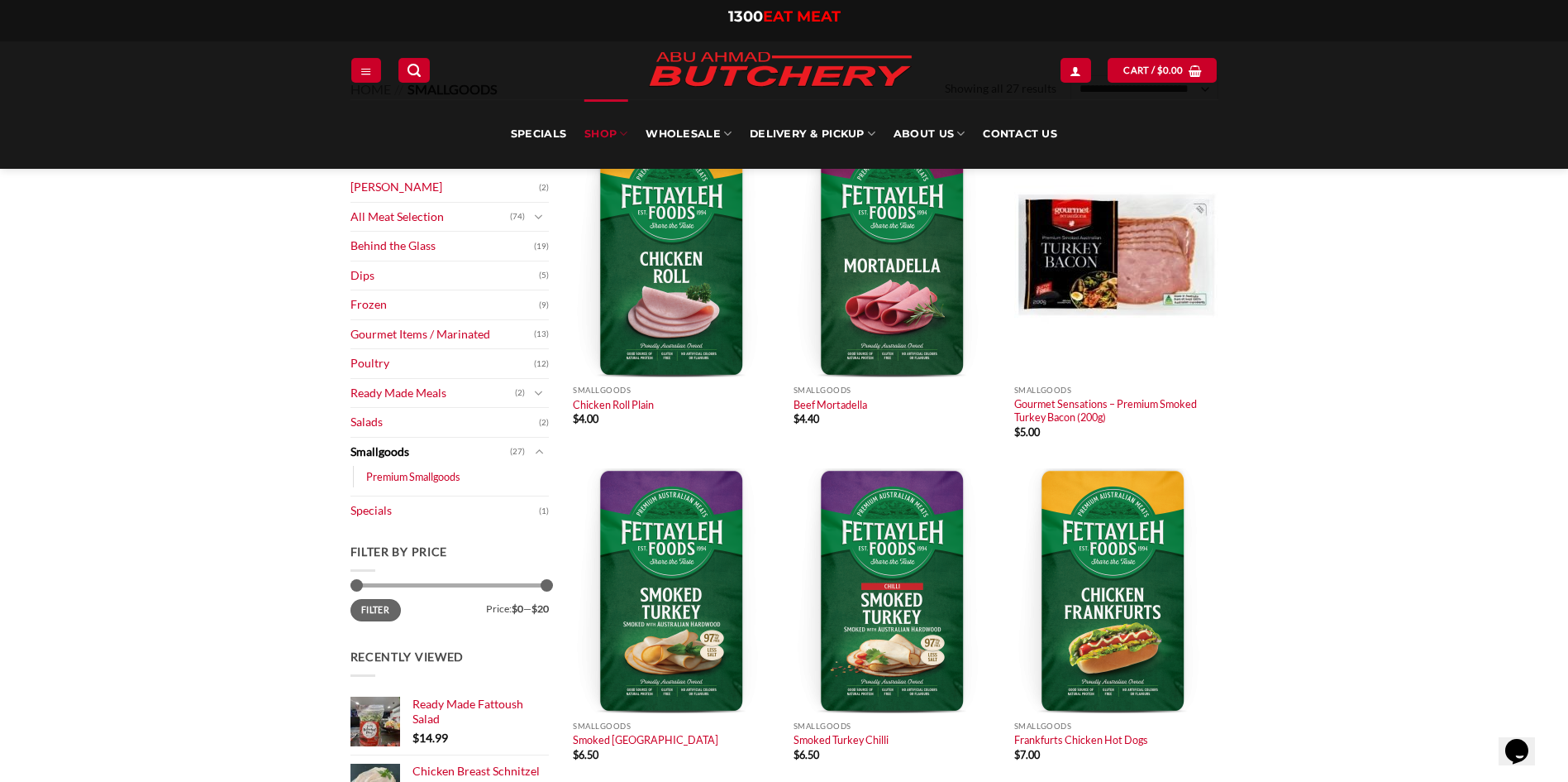
scroll to position [248, 0]
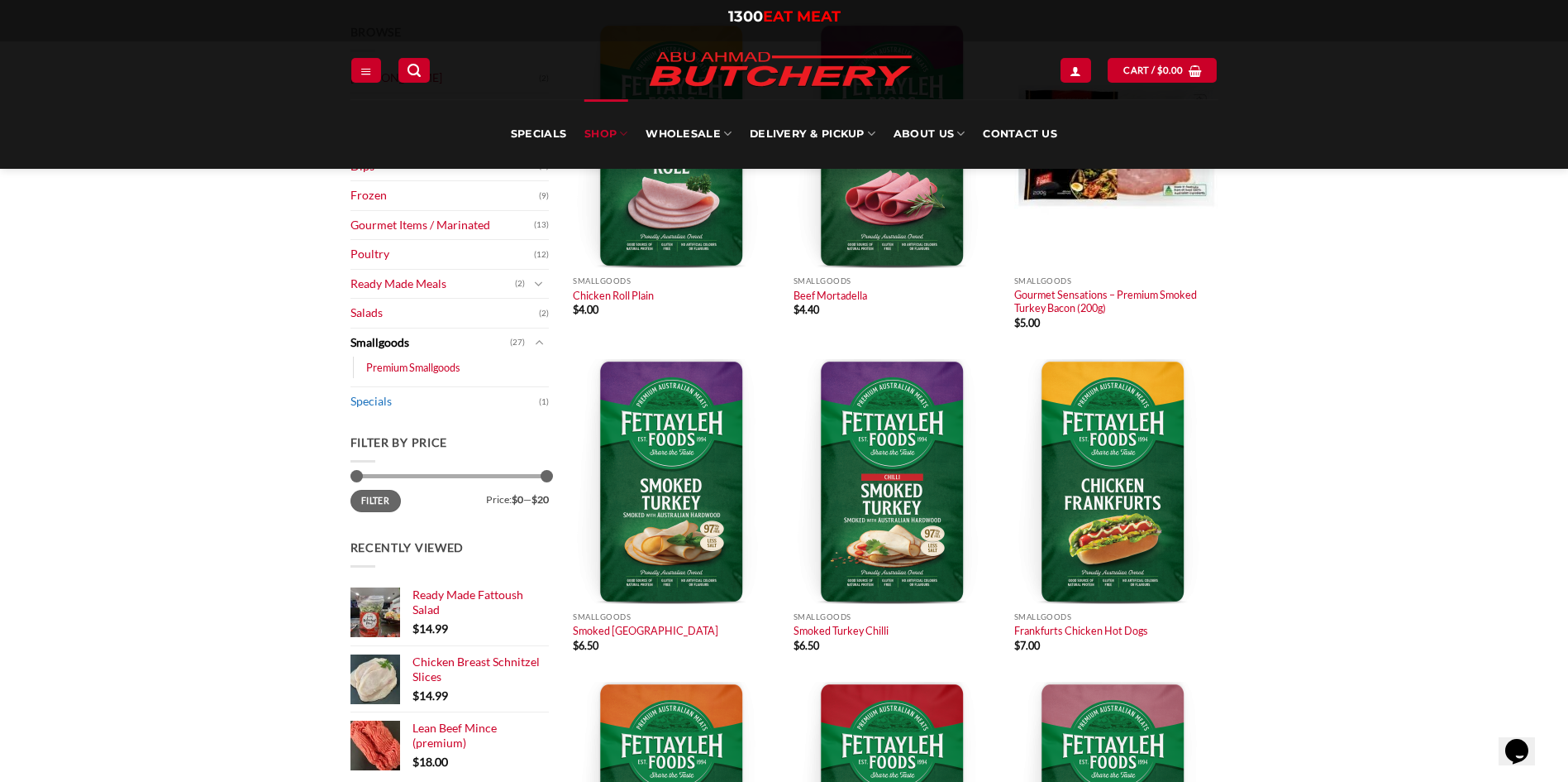
click at [370, 404] on link "Specials" at bounding box center [445, 402] width 189 height 29
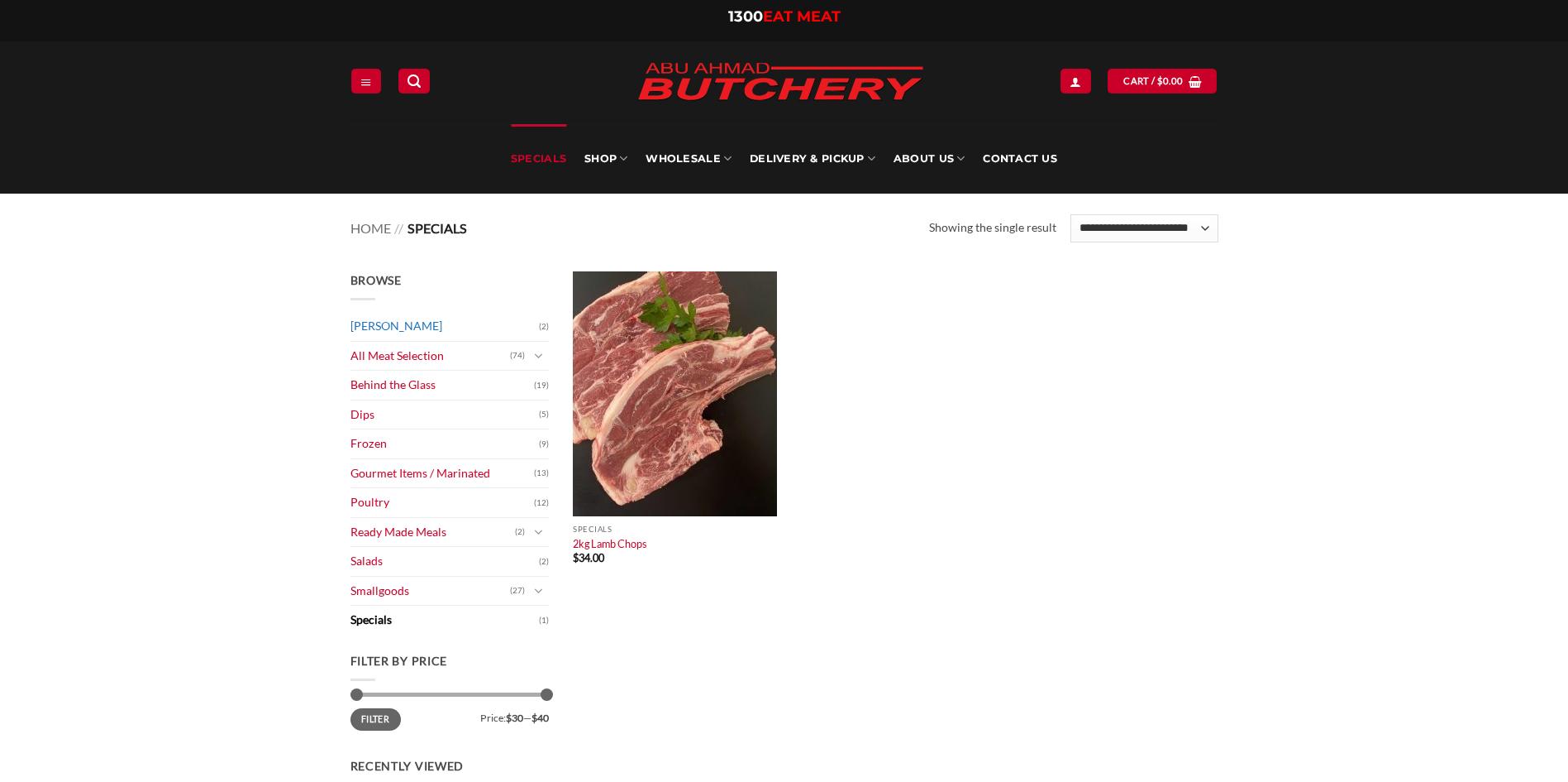
click at [394, 321] on link "[PERSON_NAME]" at bounding box center [445, 326] width 189 height 29
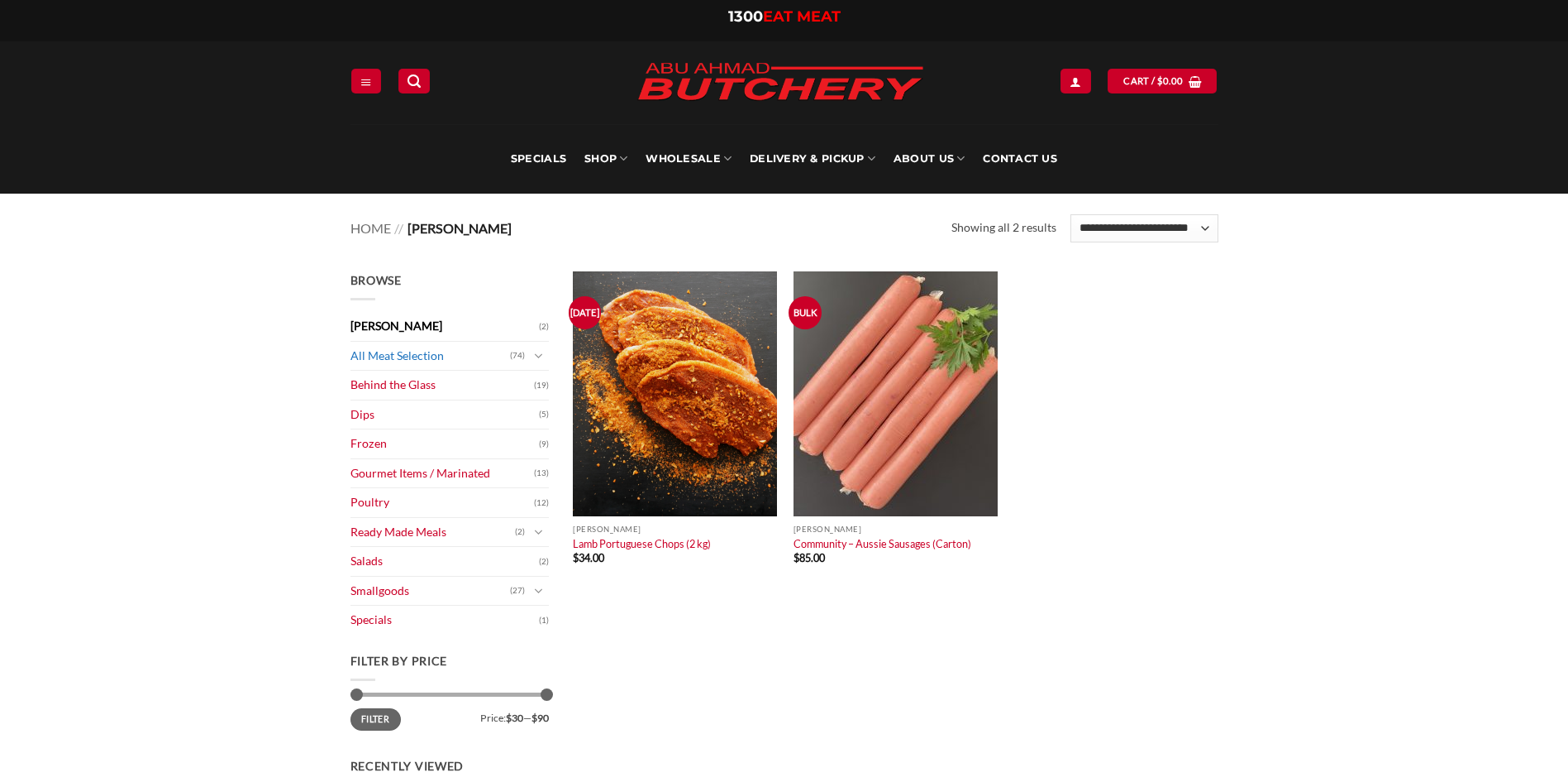
click at [400, 352] on link "All Meat Selection" at bounding box center [430, 356] width 160 height 29
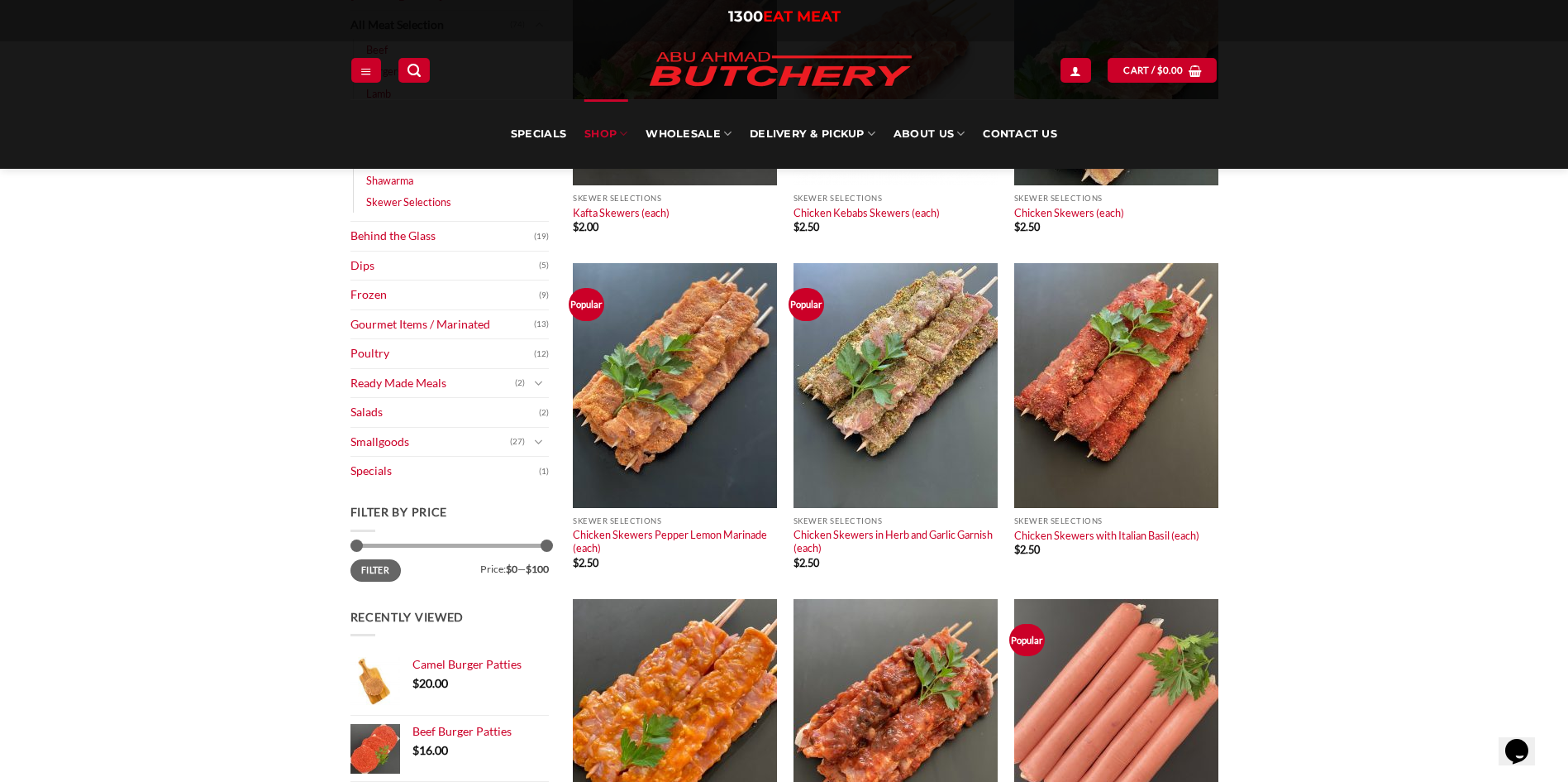
scroll to position [248, 0]
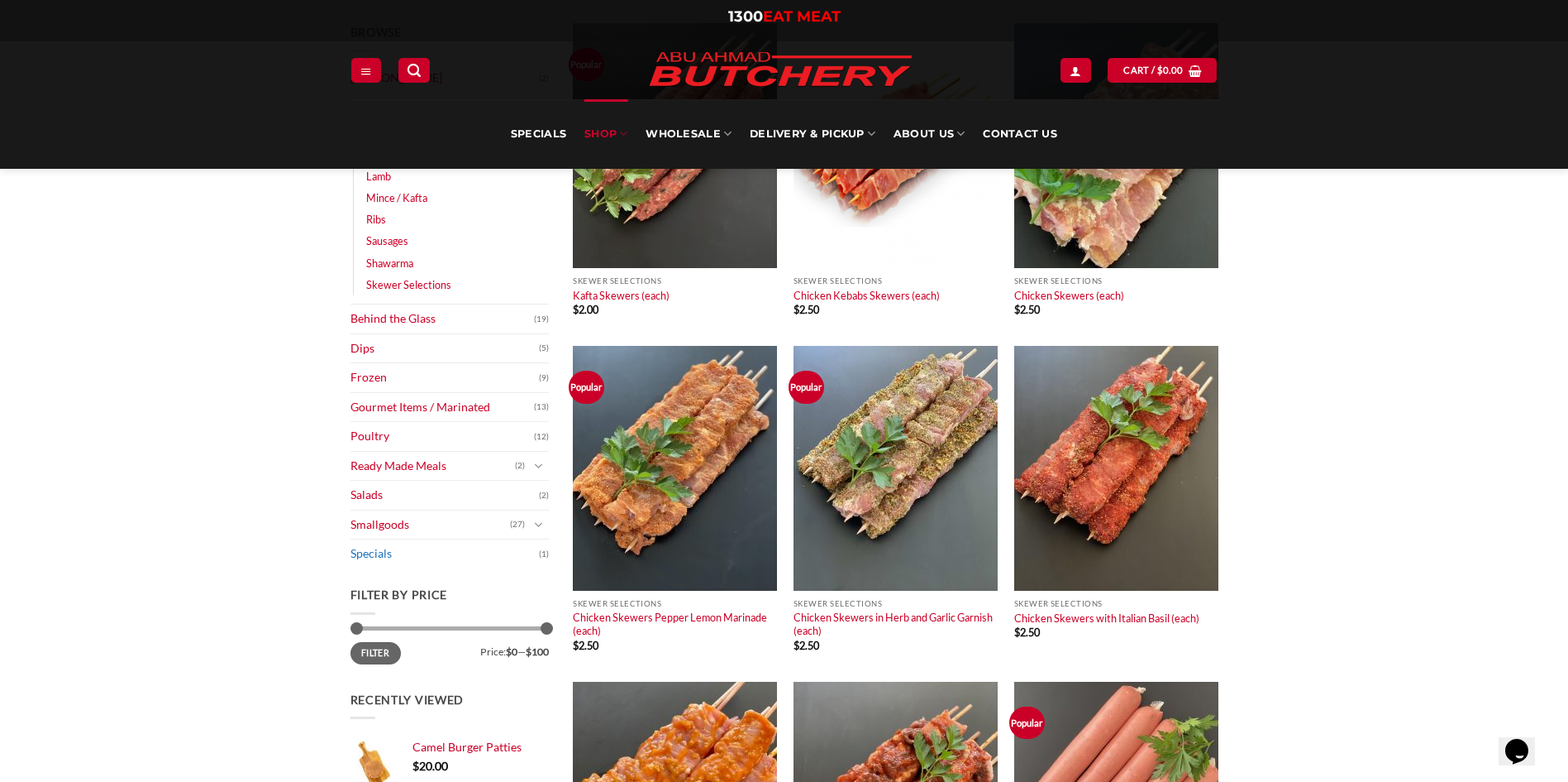
click at [368, 552] on link "Specials" at bounding box center [445, 554] width 189 height 29
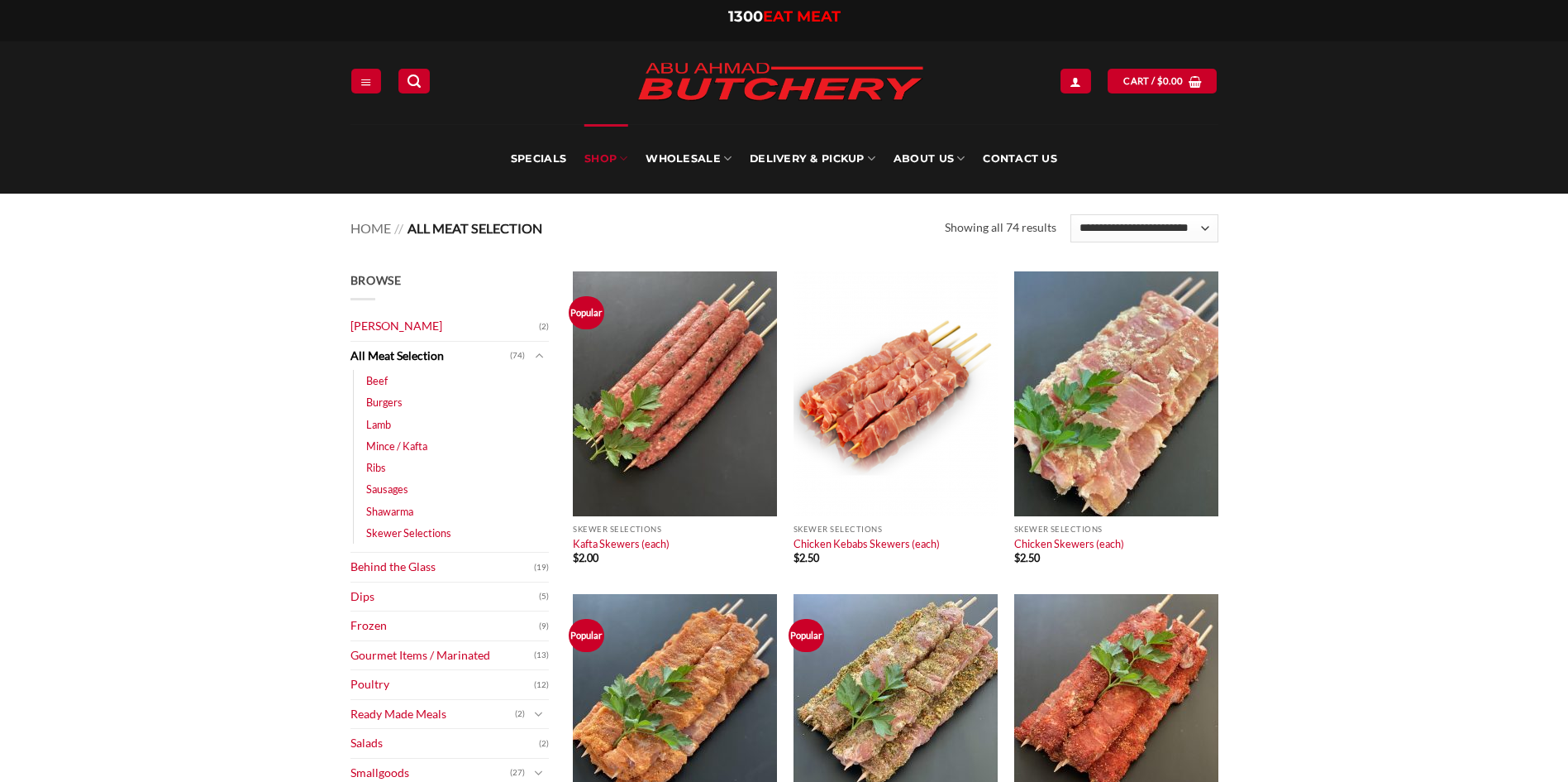
scroll to position [248, 0]
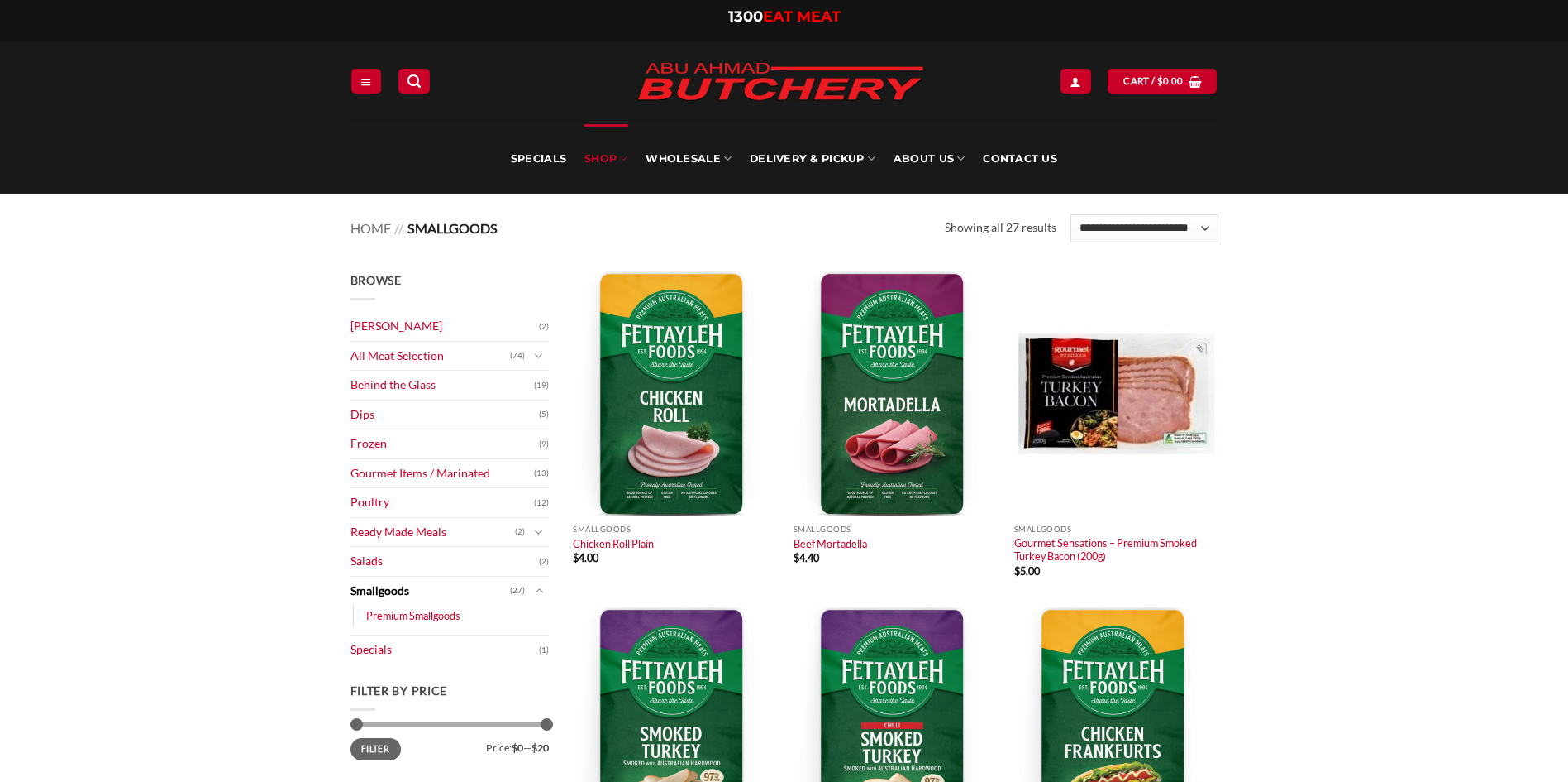
scroll to position [242, 0]
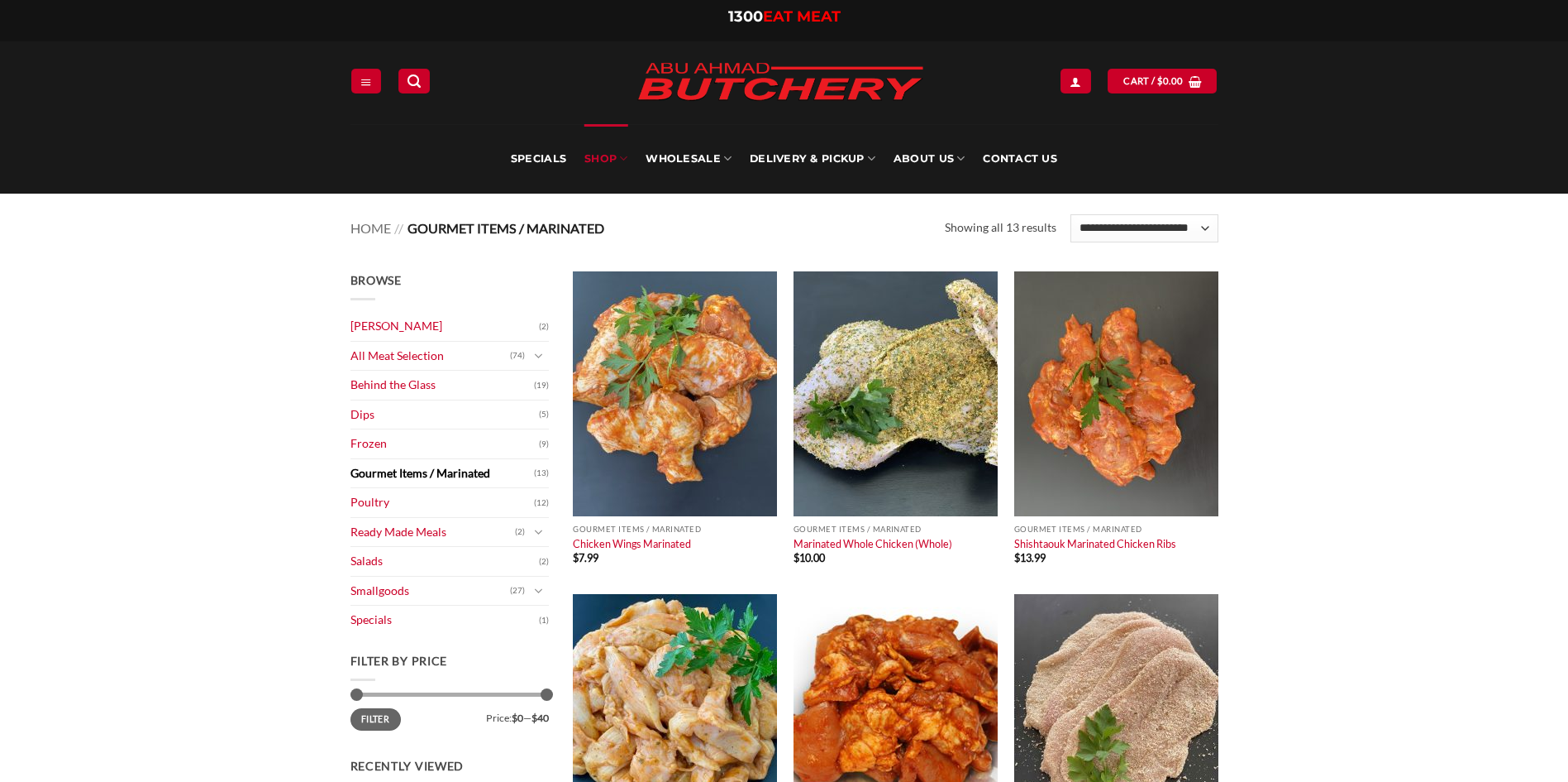
scroll to position [83, 0]
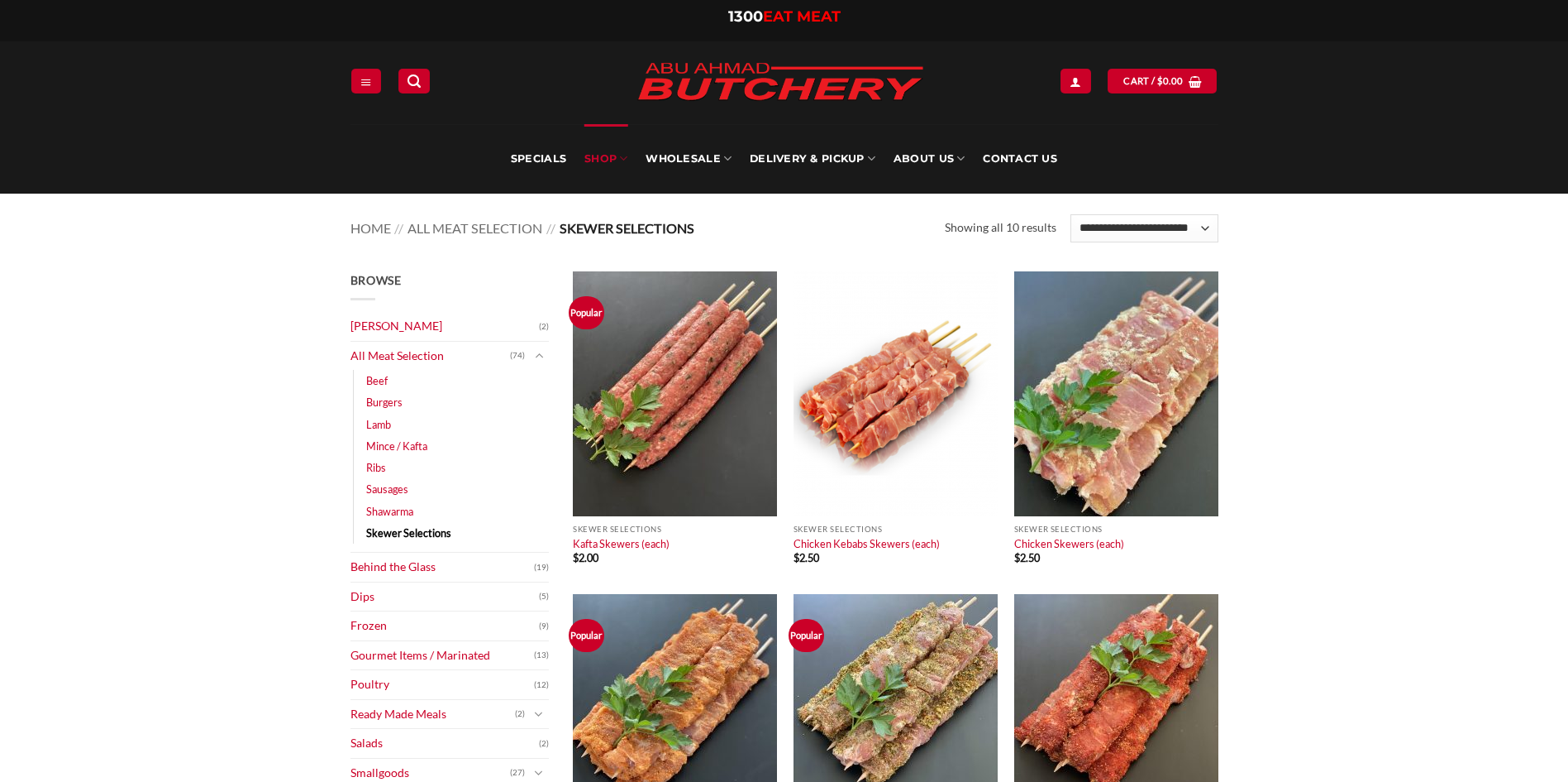
scroll to position [166, 0]
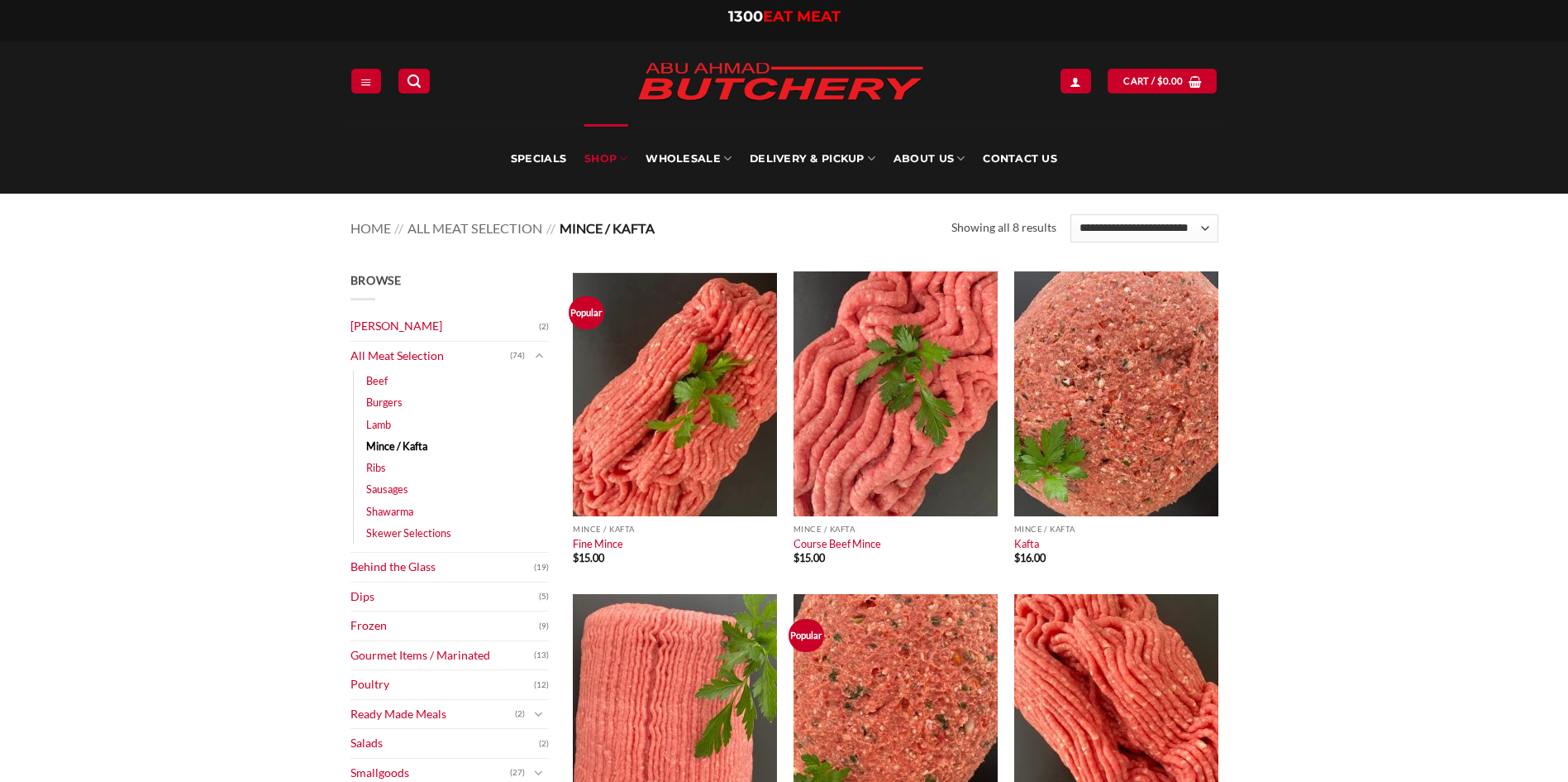
scroll to position [166, 0]
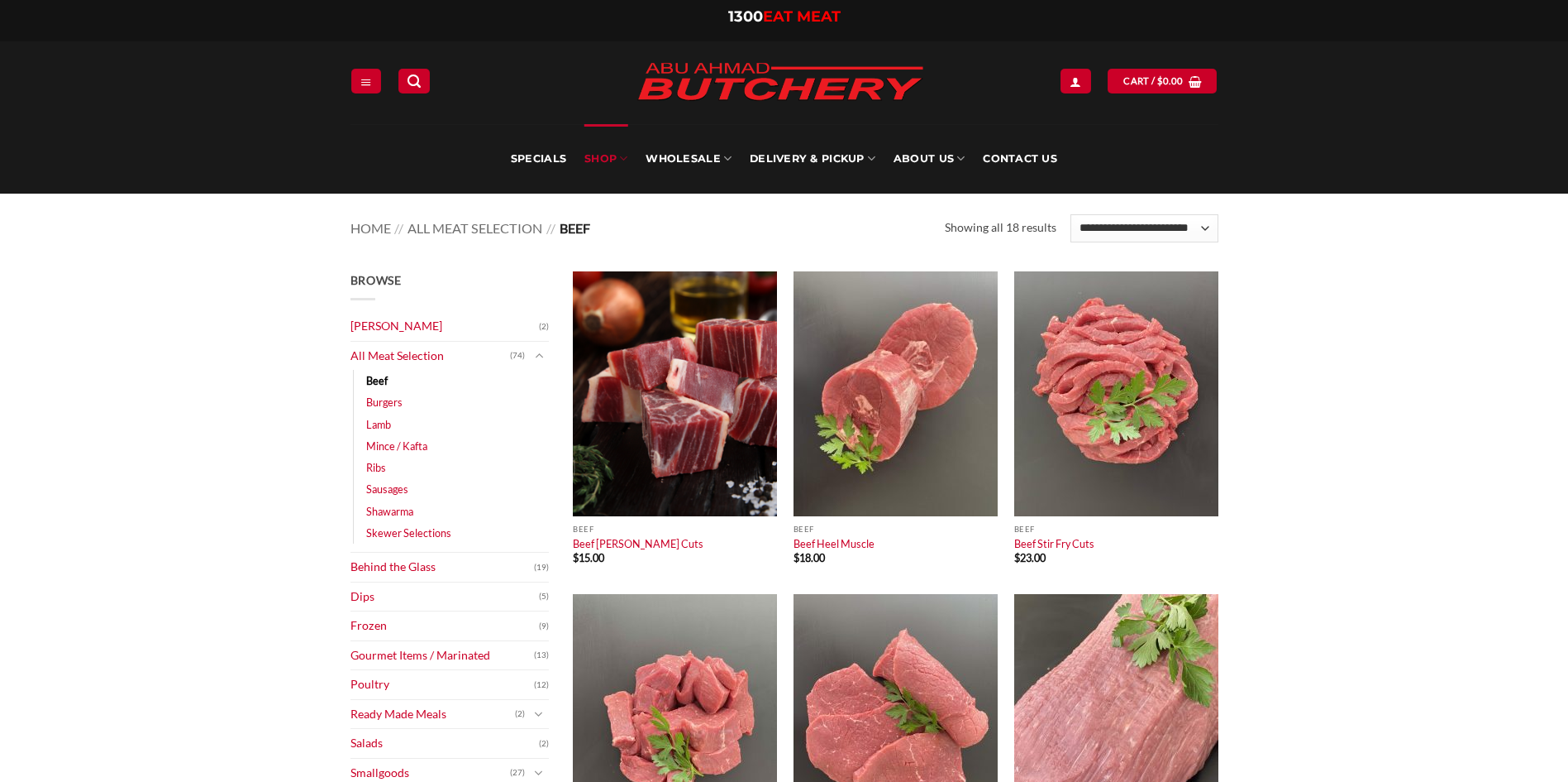
scroll to position [83, 0]
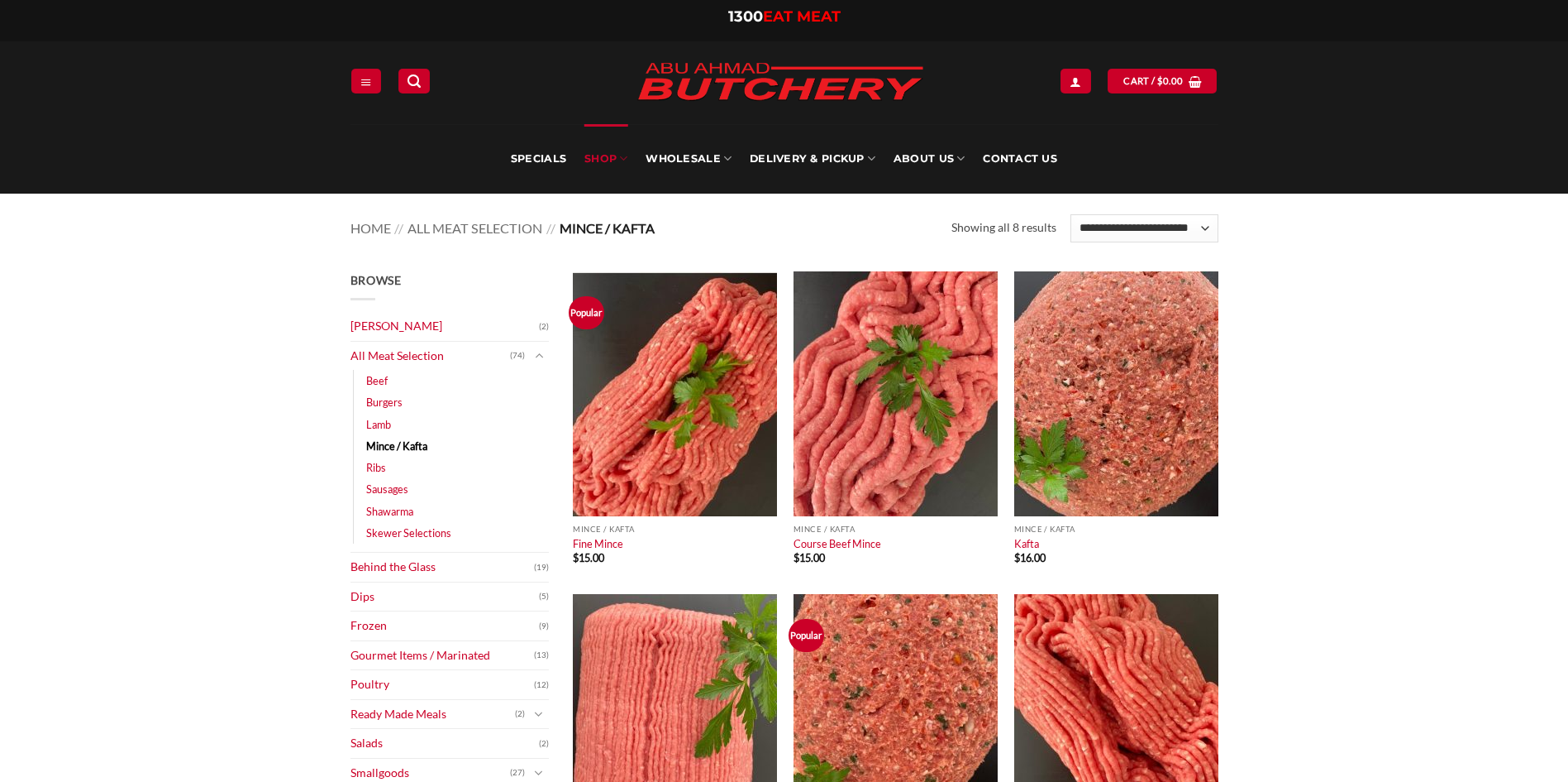
scroll to position [83, 0]
